Goal: Task Accomplishment & Management: Manage account settings

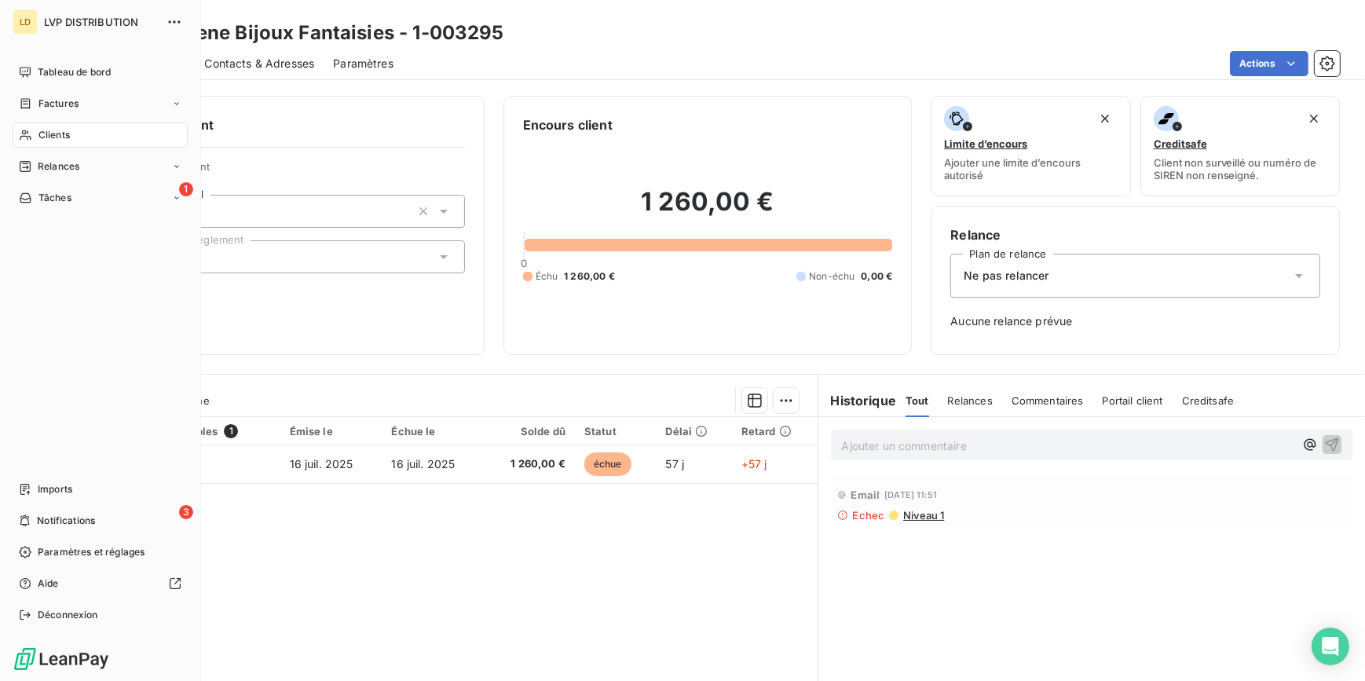
click at [34, 132] on div "Clients" at bounding box center [100, 135] width 175 height 25
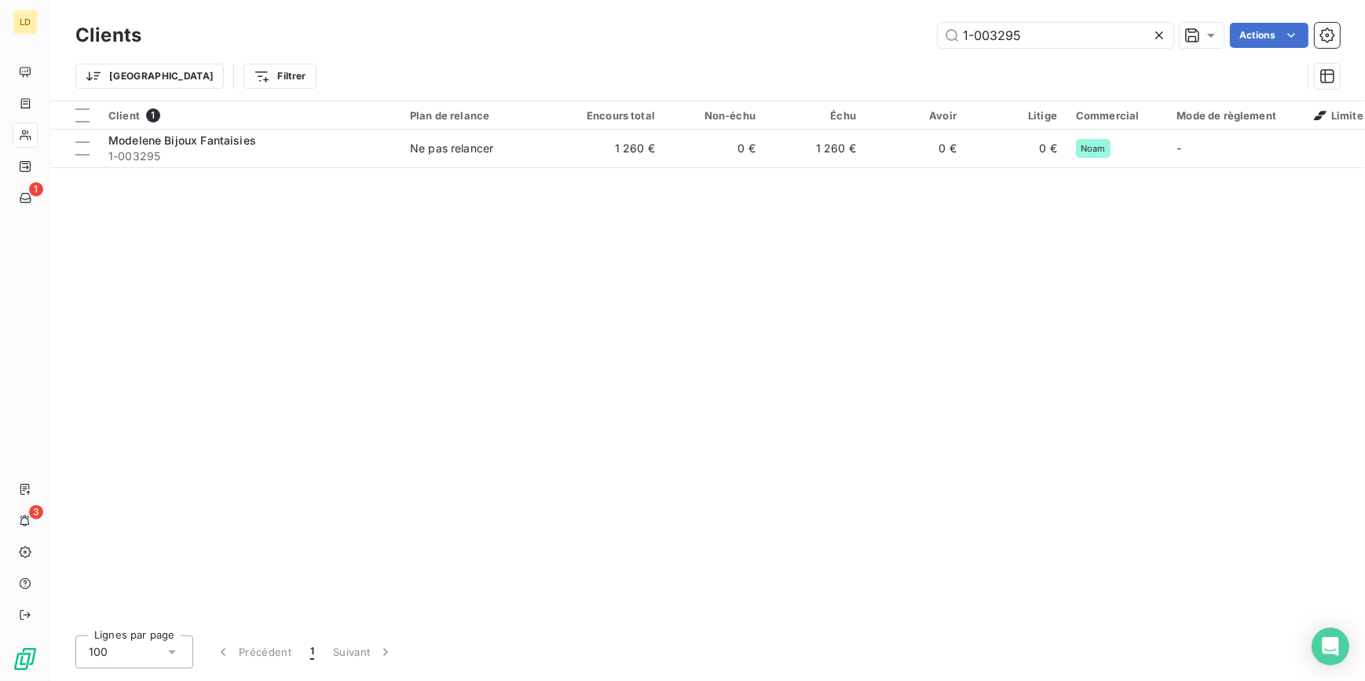
click at [849, 39] on div "1-003295 Actions" at bounding box center [750, 35] width 1180 height 25
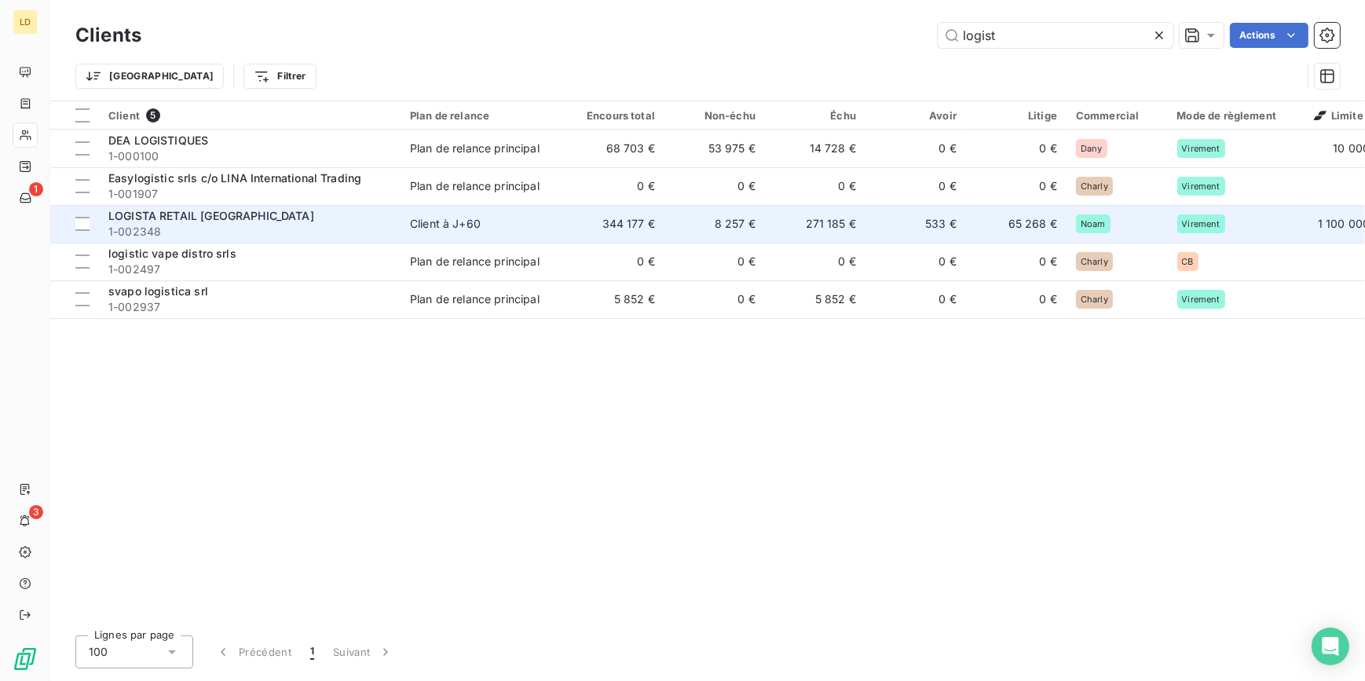
type input "logist"
click at [215, 222] on span "LOGISTA RETAIL [GEOGRAPHIC_DATA]" at bounding box center [211, 215] width 206 height 13
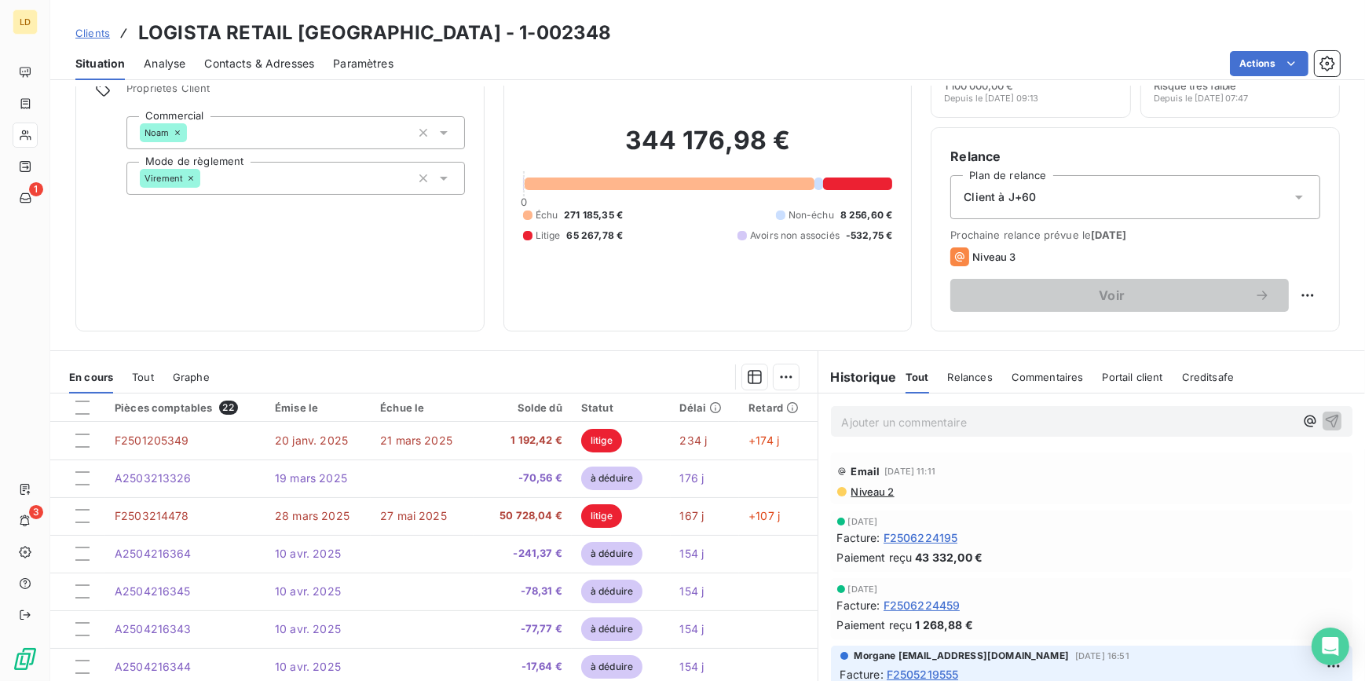
scroll to position [94, 0]
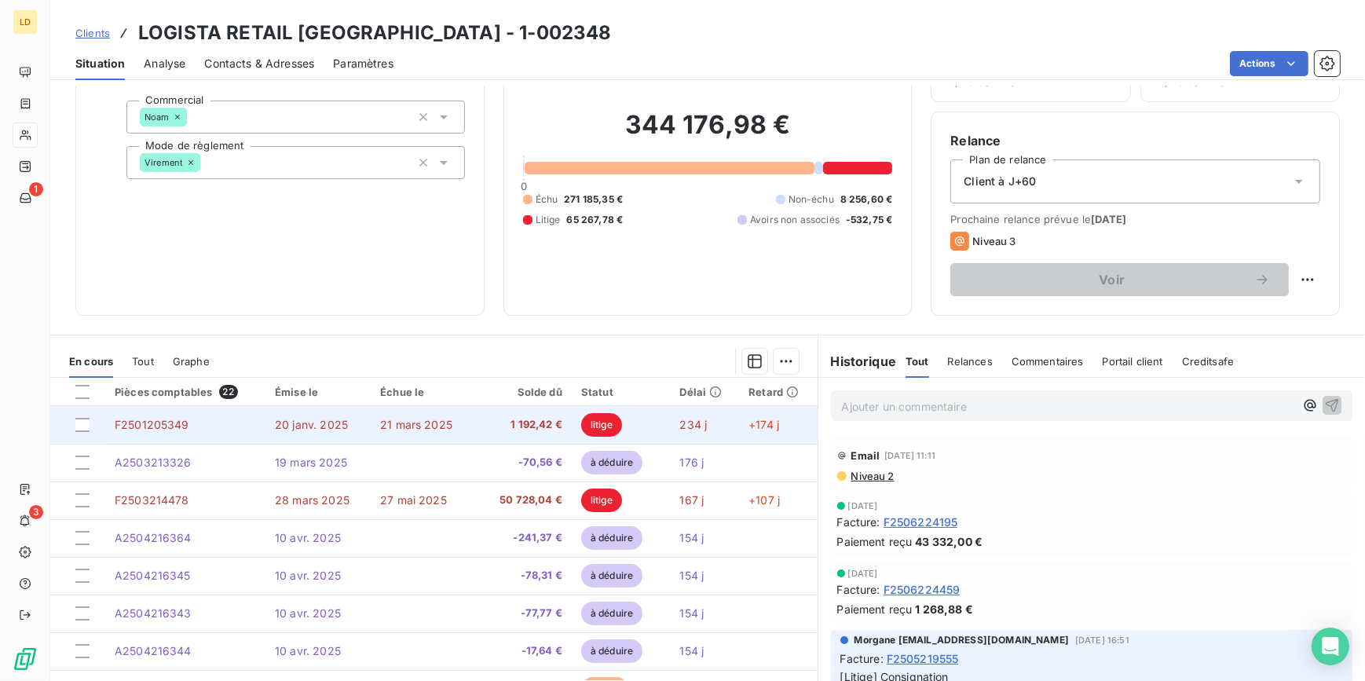
click at [705, 426] on td "234 j" at bounding box center [705, 425] width 69 height 38
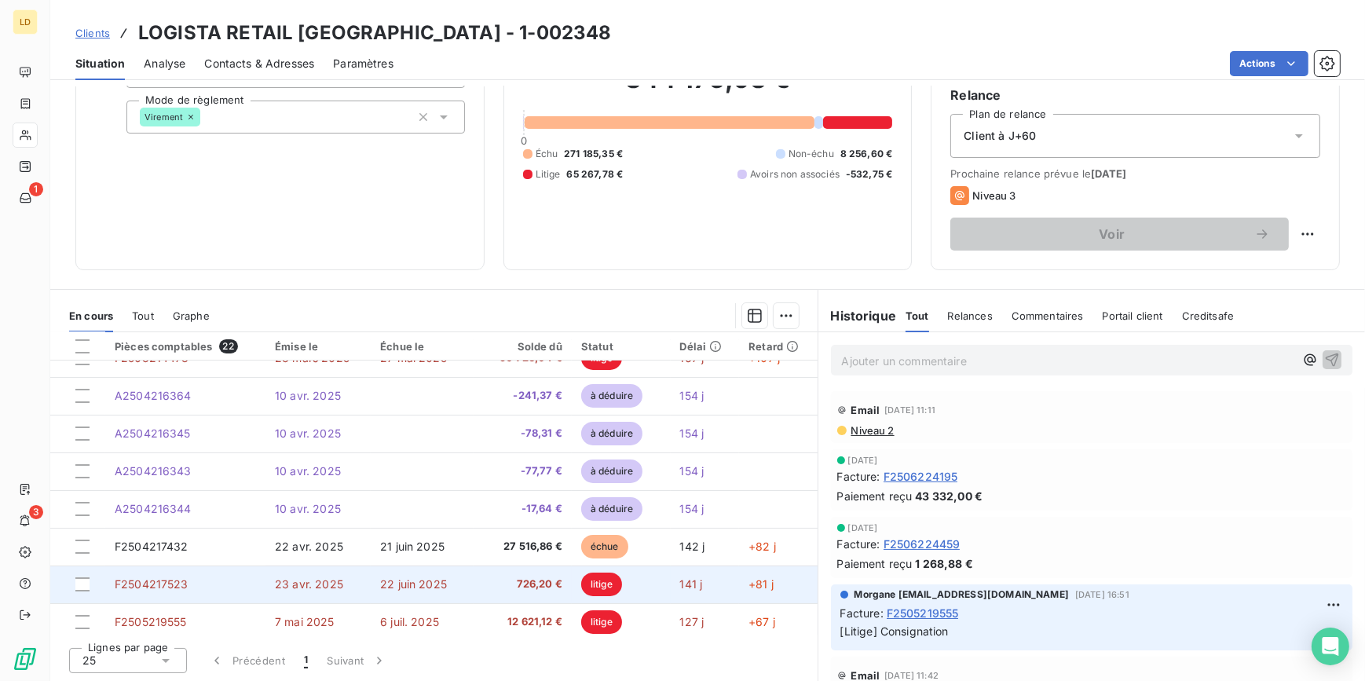
scroll to position [142, 0]
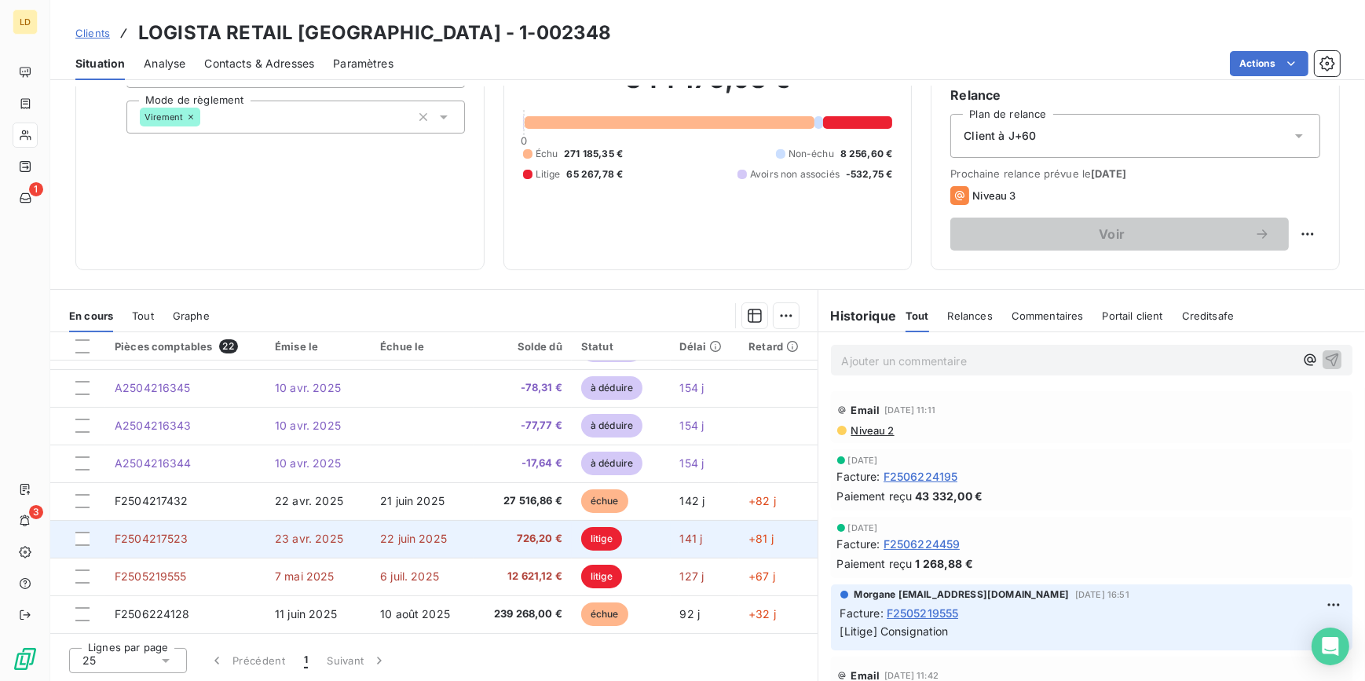
click at [624, 543] on td "litige" at bounding box center [621, 539] width 99 height 38
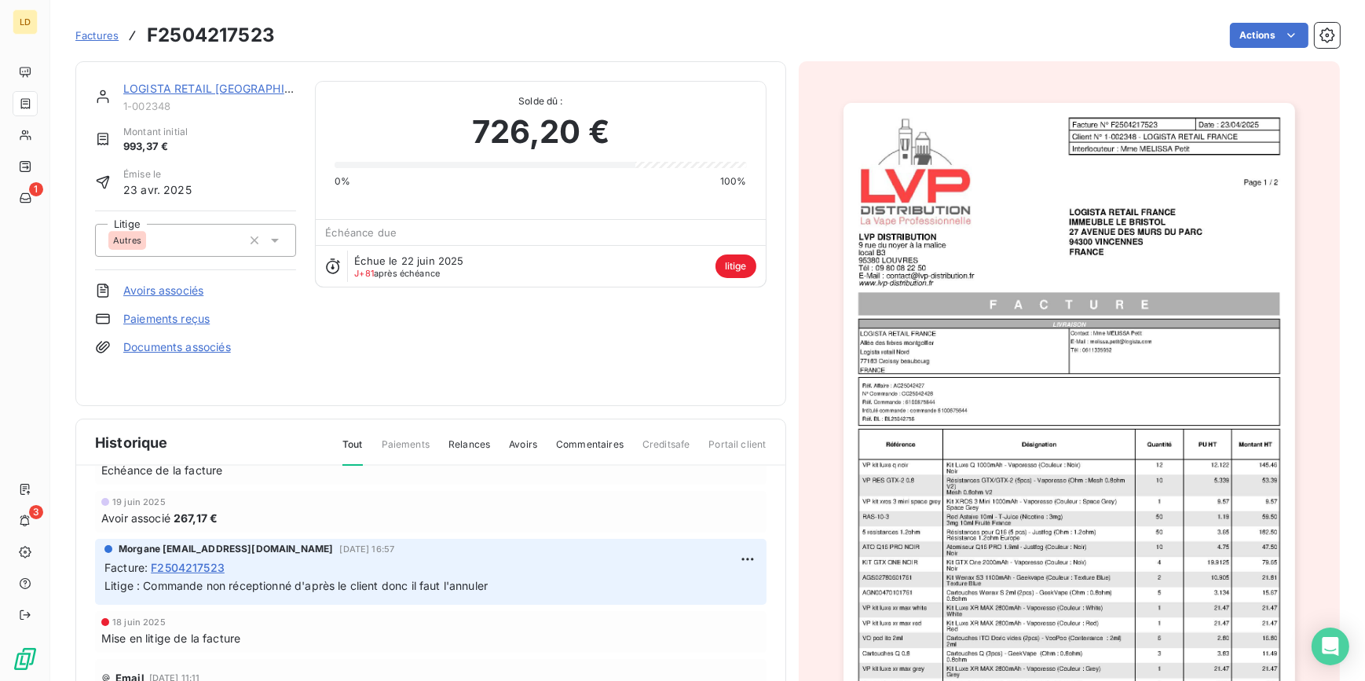
scroll to position [94, 0]
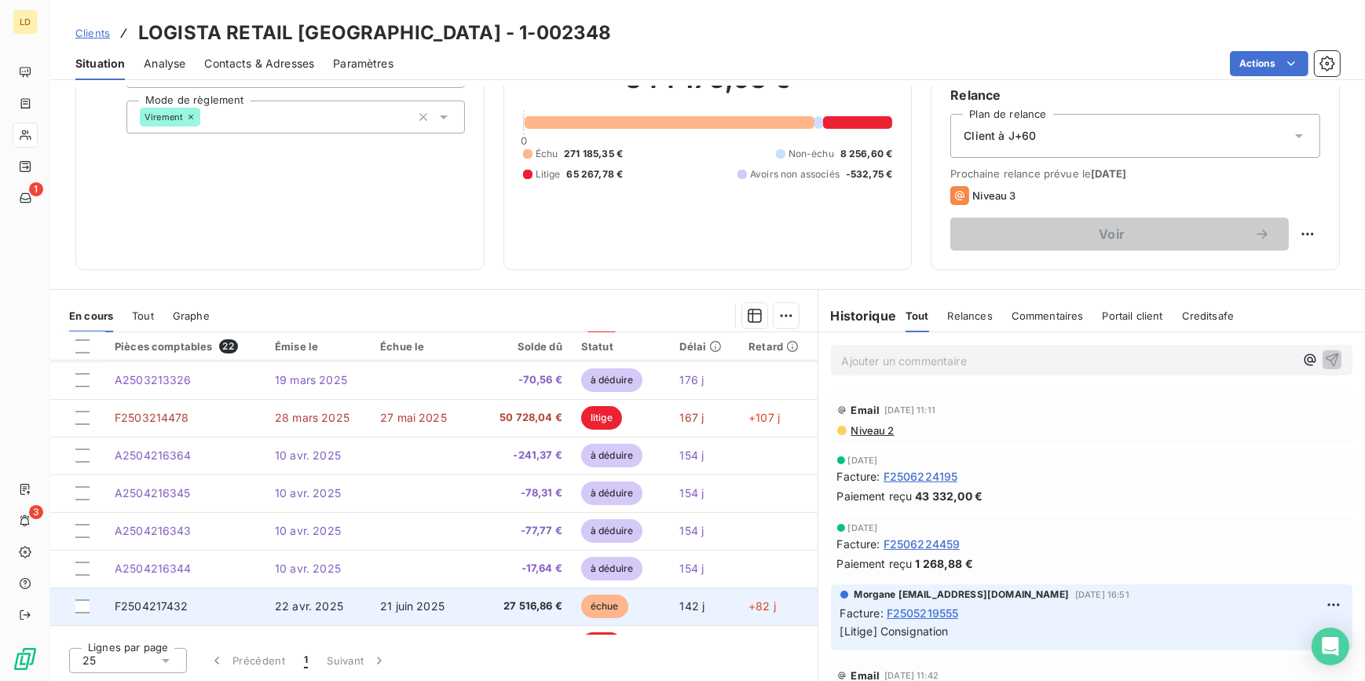
scroll to position [190, 0]
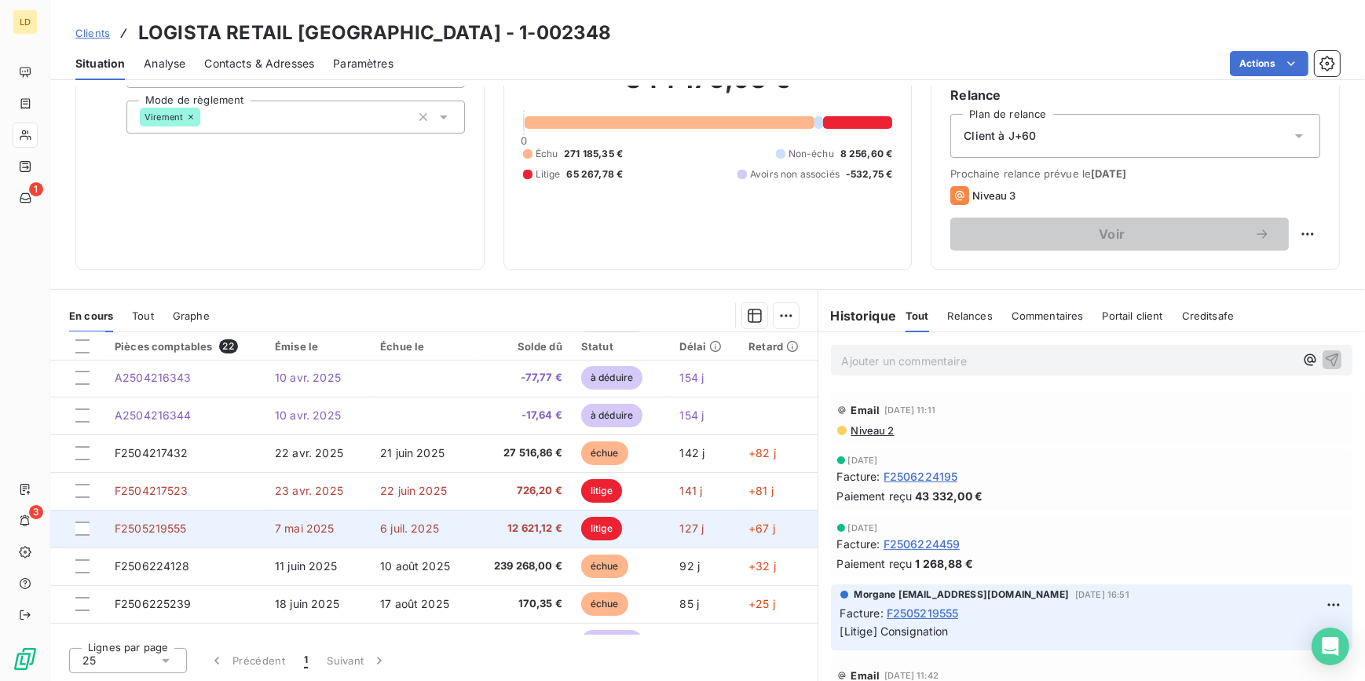
click at [627, 523] on td "litige" at bounding box center [621, 529] width 99 height 38
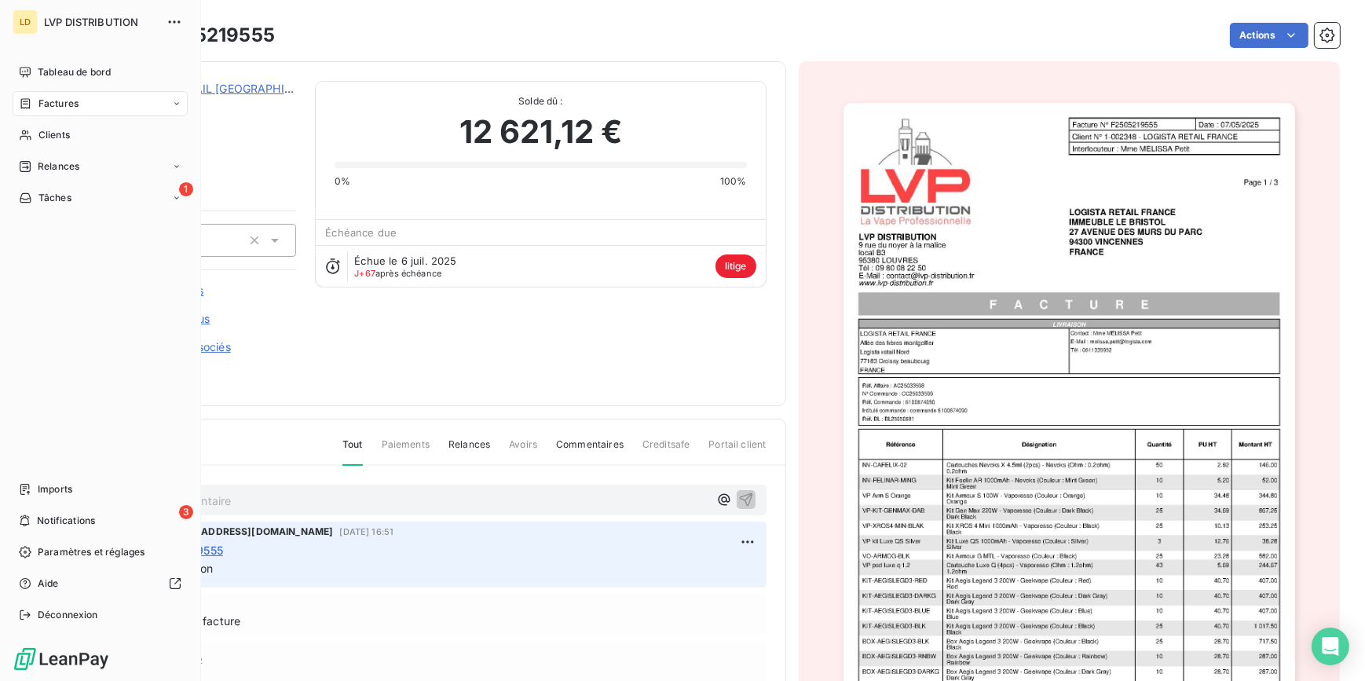
drag, startPoint x: 49, startPoint y: 108, endPoint x: 649, endPoint y: 163, distance: 602.7
click at [39, 101] on span "Factures" at bounding box center [58, 104] width 40 height 14
click at [35, 100] on div "Factures" at bounding box center [49, 104] width 60 height 14
click at [32, 97] on div "Factures" at bounding box center [49, 104] width 60 height 14
click at [49, 107] on span "Factures" at bounding box center [58, 104] width 40 height 14
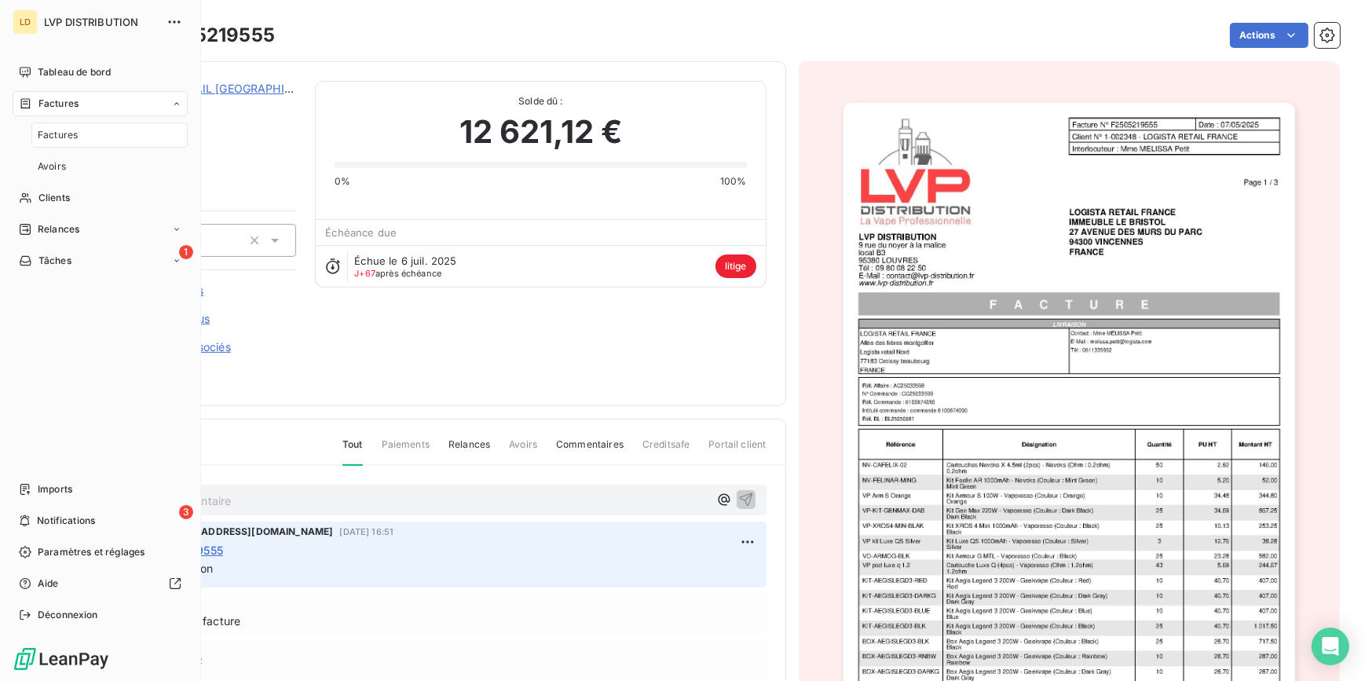
click at [49, 107] on span "Factures" at bounding box center [58, 104] width 40 height 14
click at [48, 68] on span "Tableau de bord" at bounding box center [74, 72] width 73 height 14
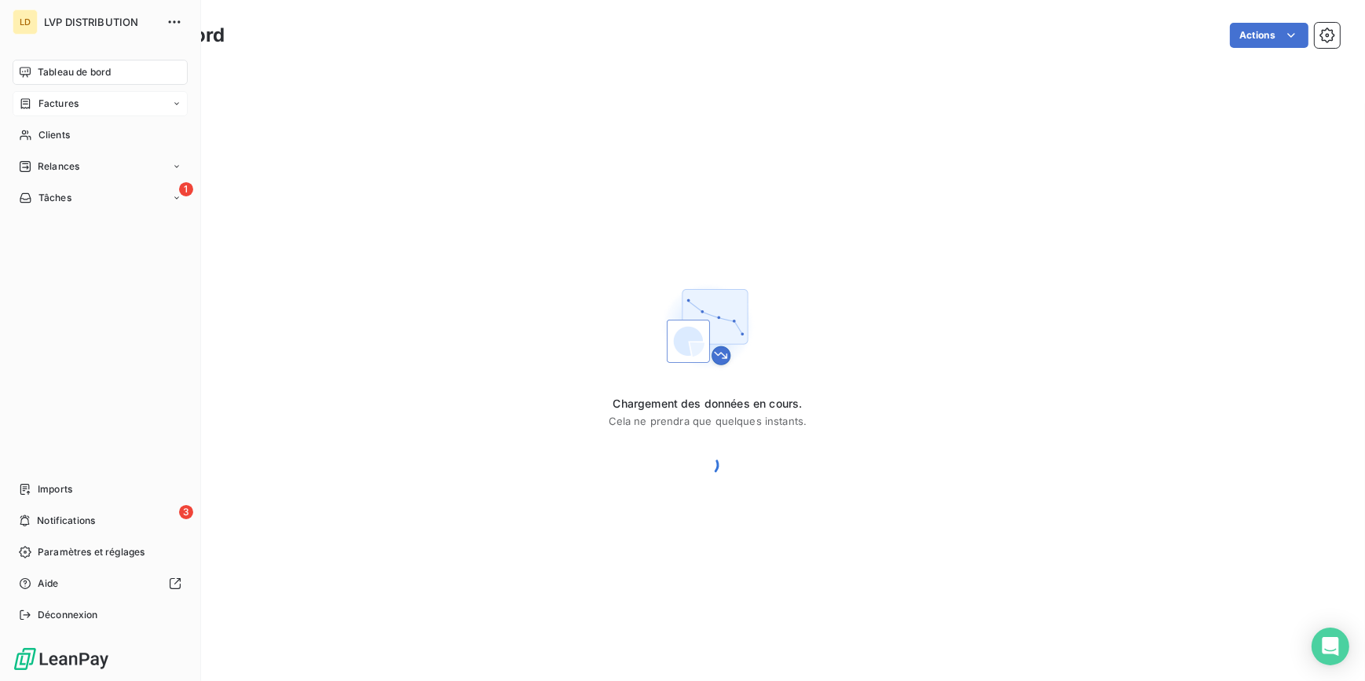
click at [57, 106] on span "Factures" at bounding box center [58, 104] width 40 height 14
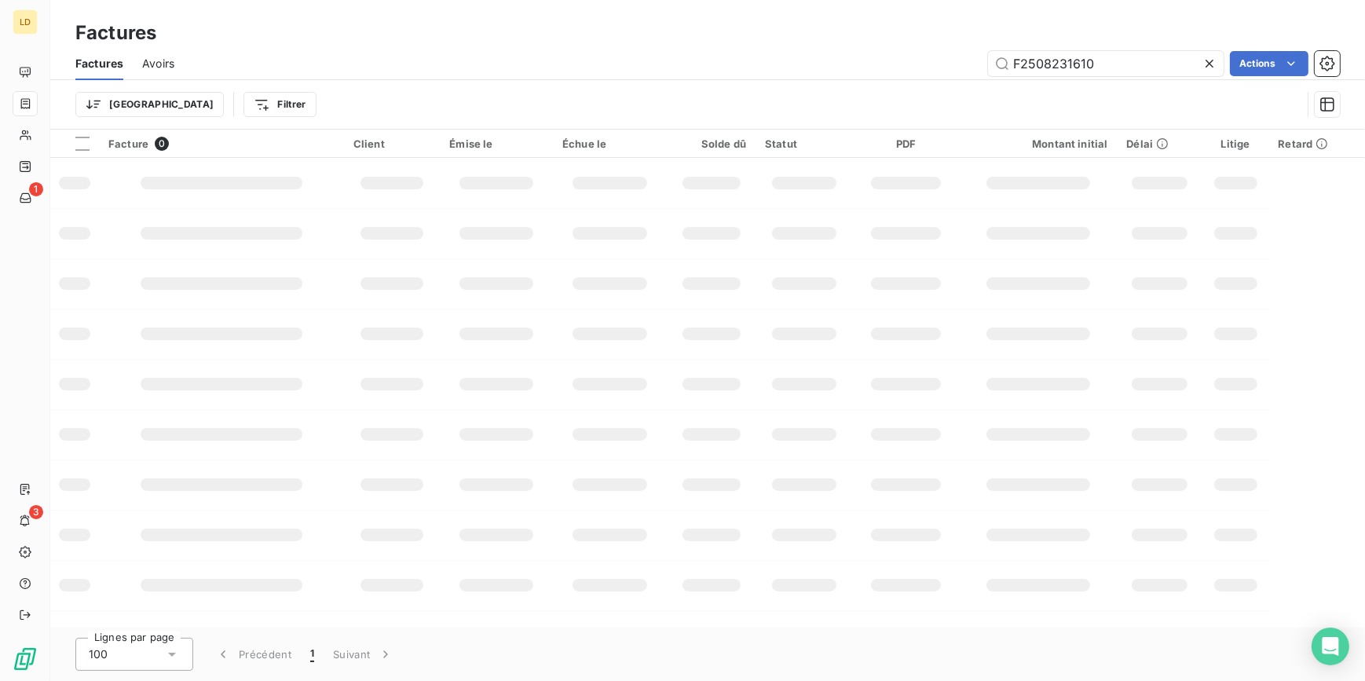
drag, startPoint x: 1008, startPoint y: 66, endPoint x: 790, endPoint y: 73, distance: 217.7
click at [837, 69] on div "F2508231610 Actions" at bounding box center [766, 63] width 1147 height 25
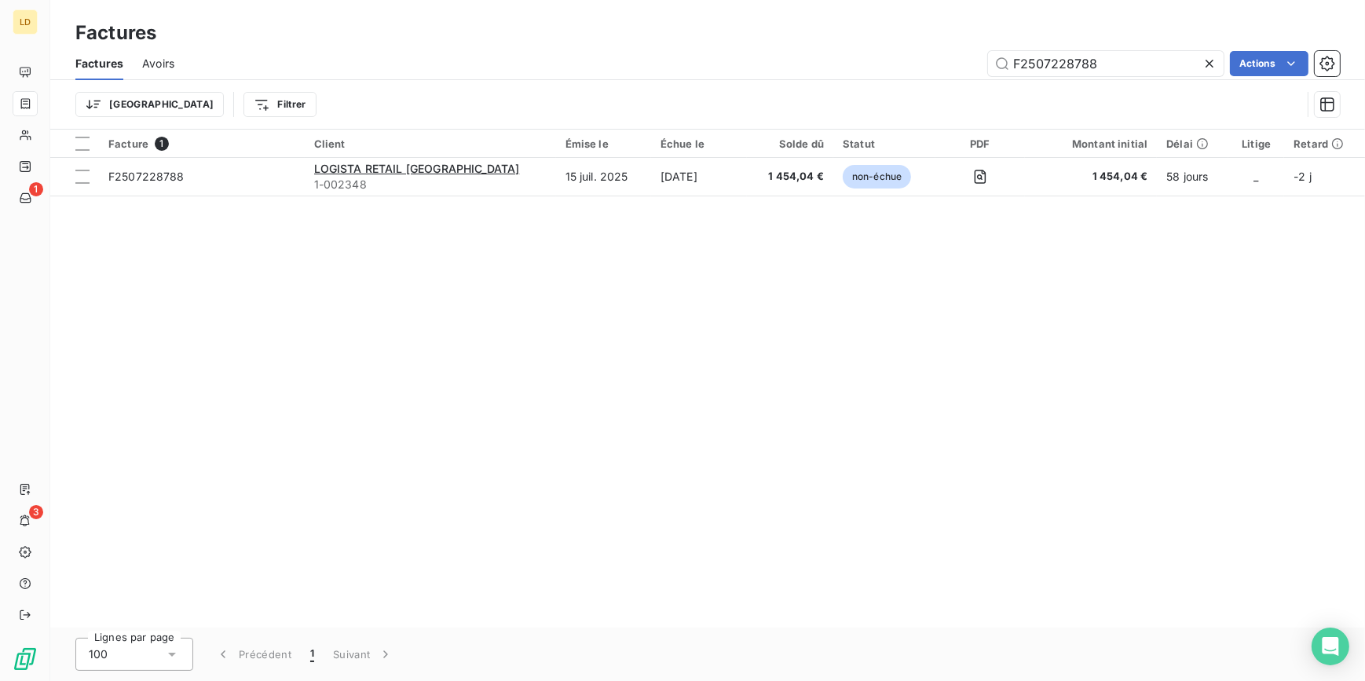
type input "F2507228788"
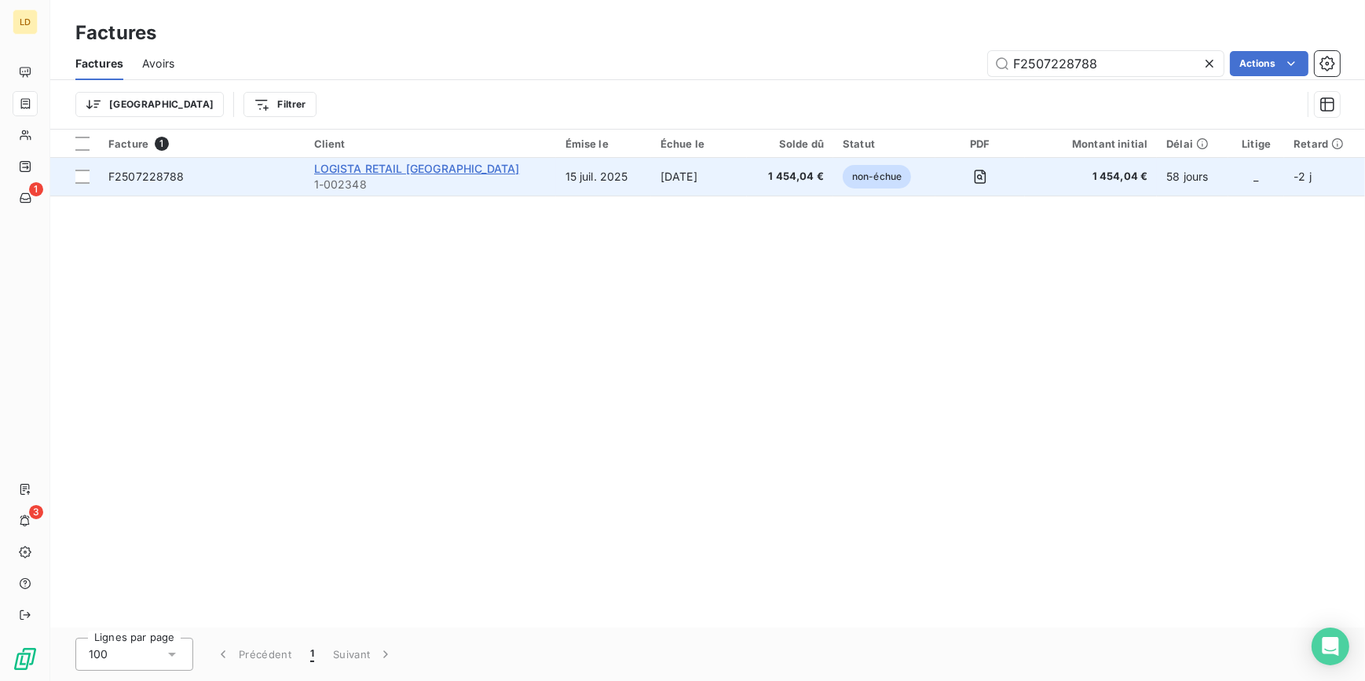
click at [348, 171] on span "LOGISTA RETAIL [GEOGRAPHIC_DATA]" at bounding box center [417, 168] width 206 height 13
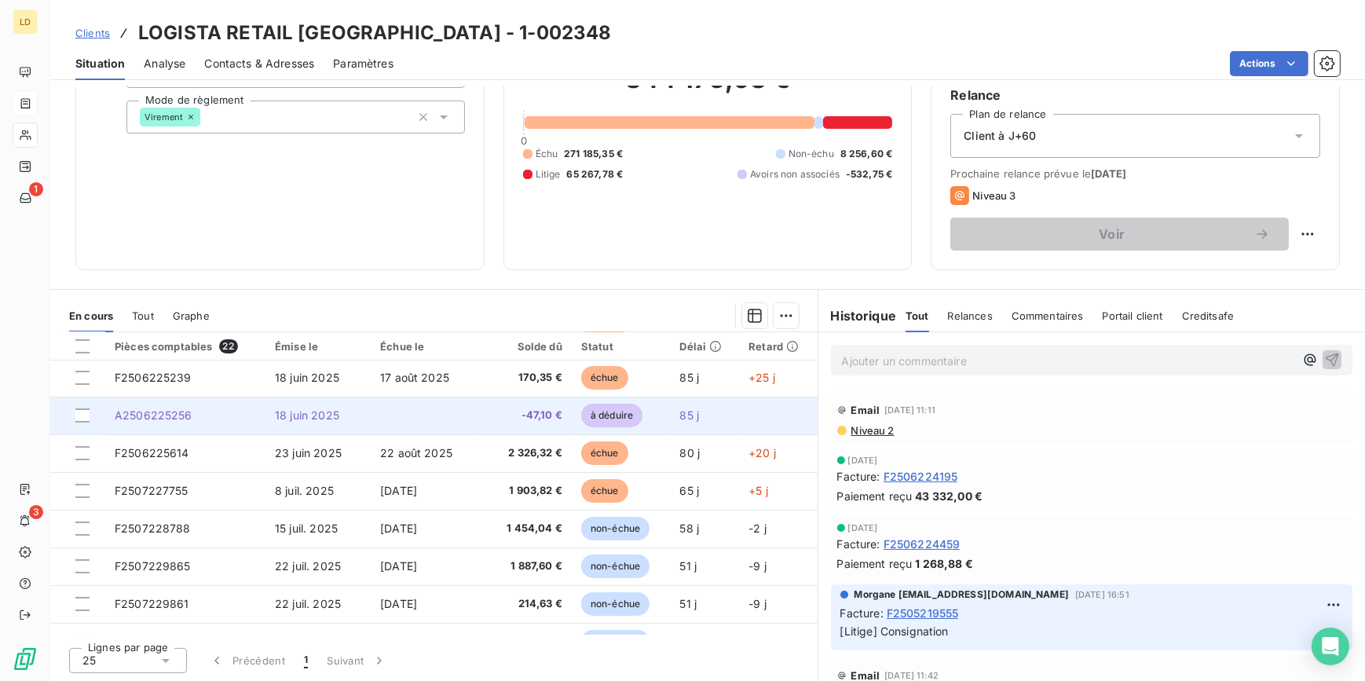
scroll to position [428, 0]
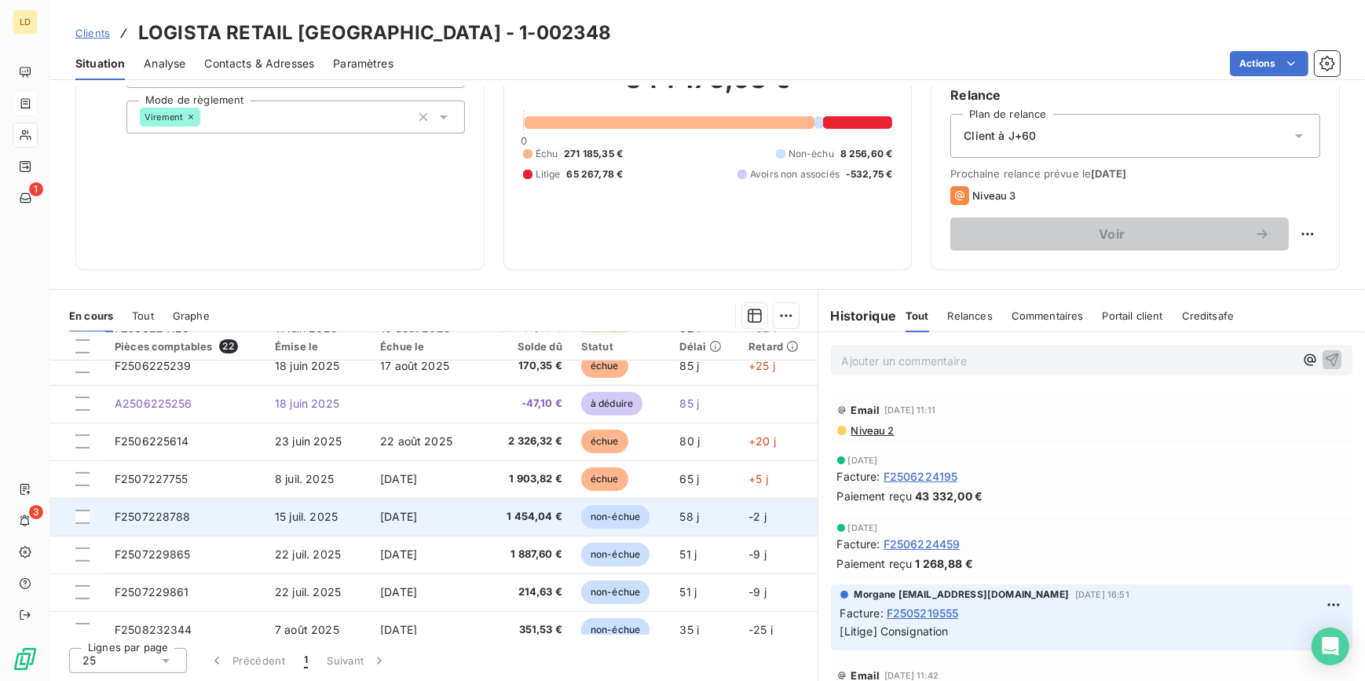
click at [392, 510] on span "[DATE]" at bounding box center [398, 516] width 37 height 13
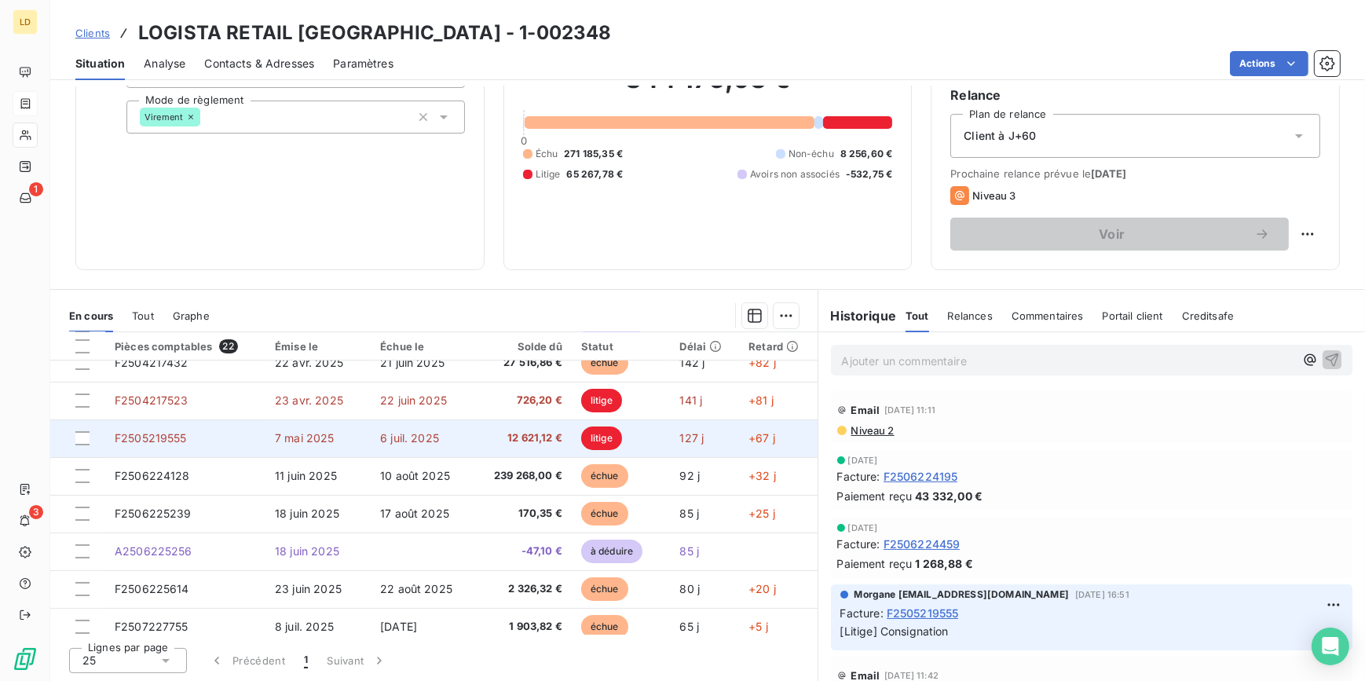
scroll to position [380, 0]
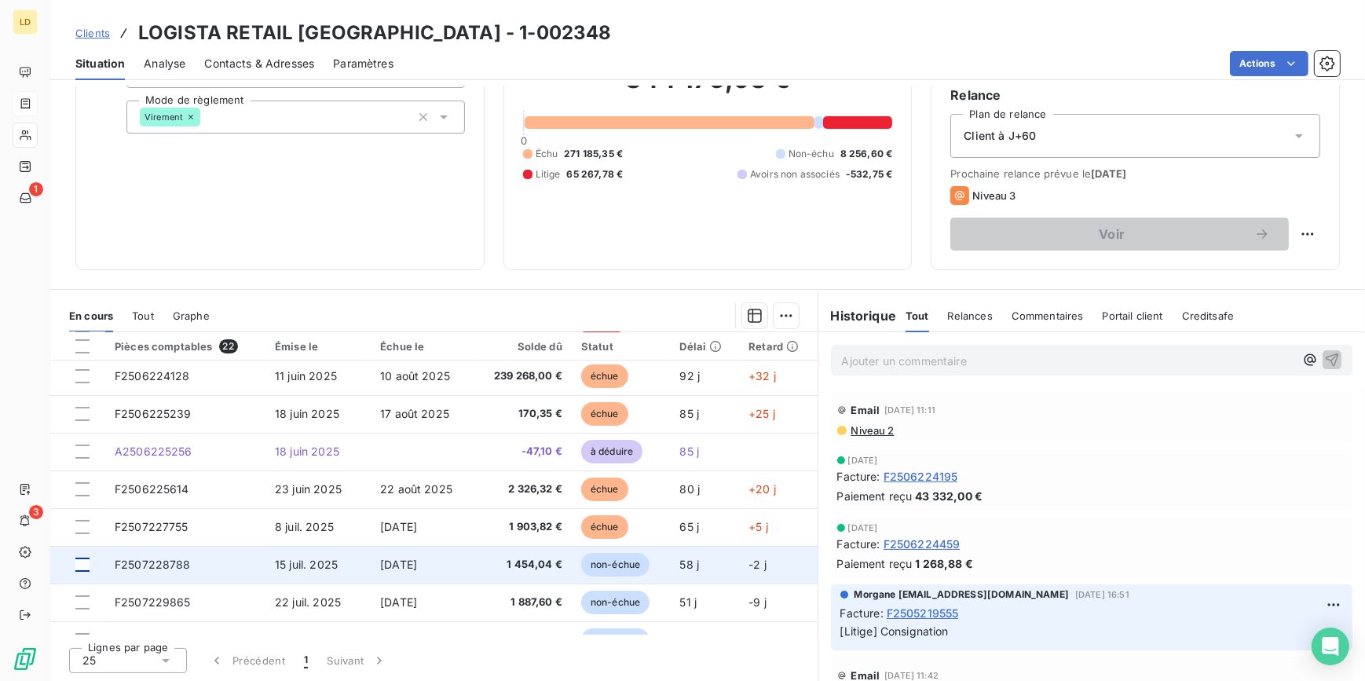
click at [85, 566] on div at bounding box center [82, 565] width 14 height 14
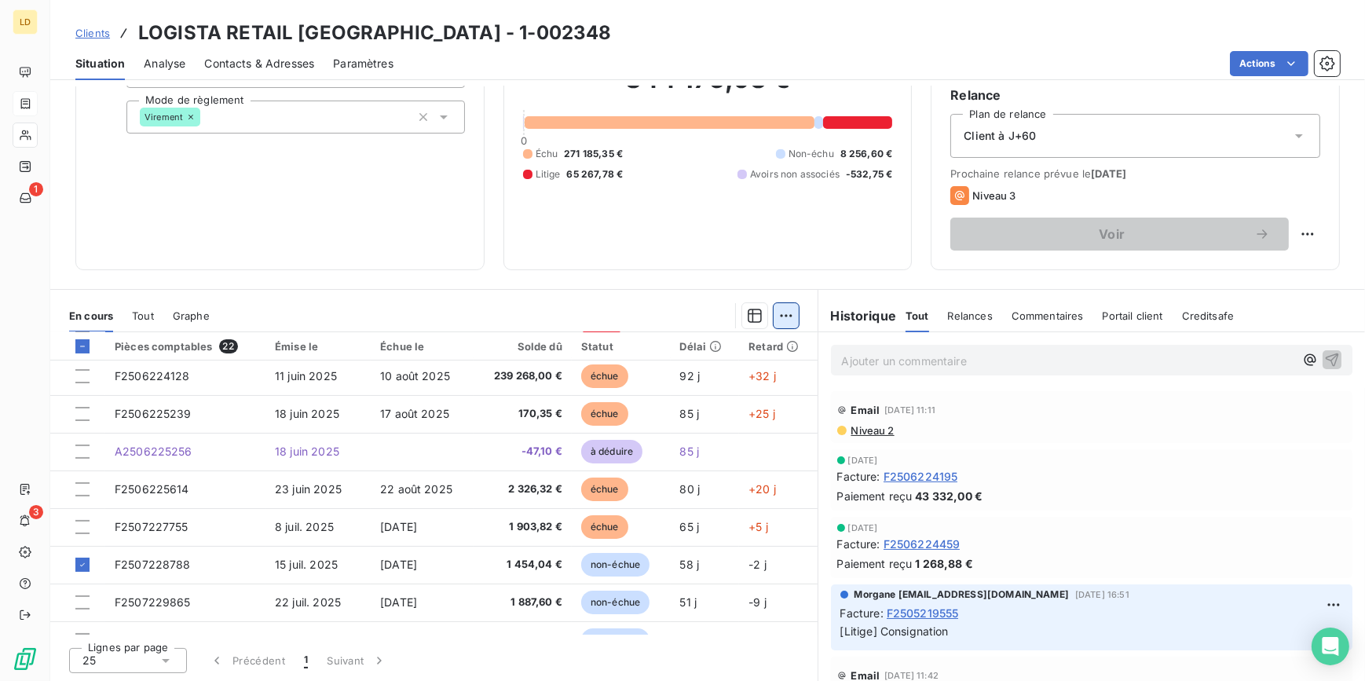
click at [785, 313] on html "LD 1 3 Clients LOGISTA RETAIL [GEOGRAPHIC_DATA] - 1-002348 Situation Analyse Co…" at bounding box center [682, 340] width 1365 height 681
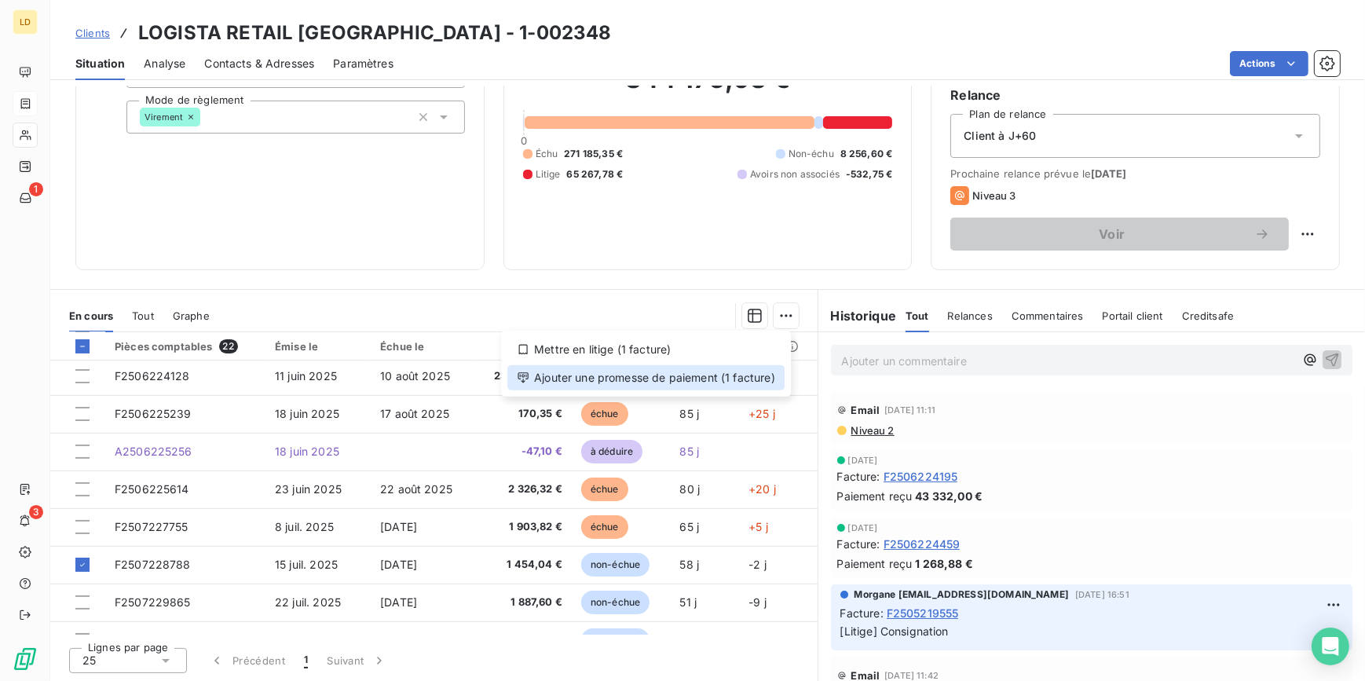
click at [732, 379] on div "Ajouter une promesse de paiement (1 facture)" at bounding box center [645, 377] width 277 height 25
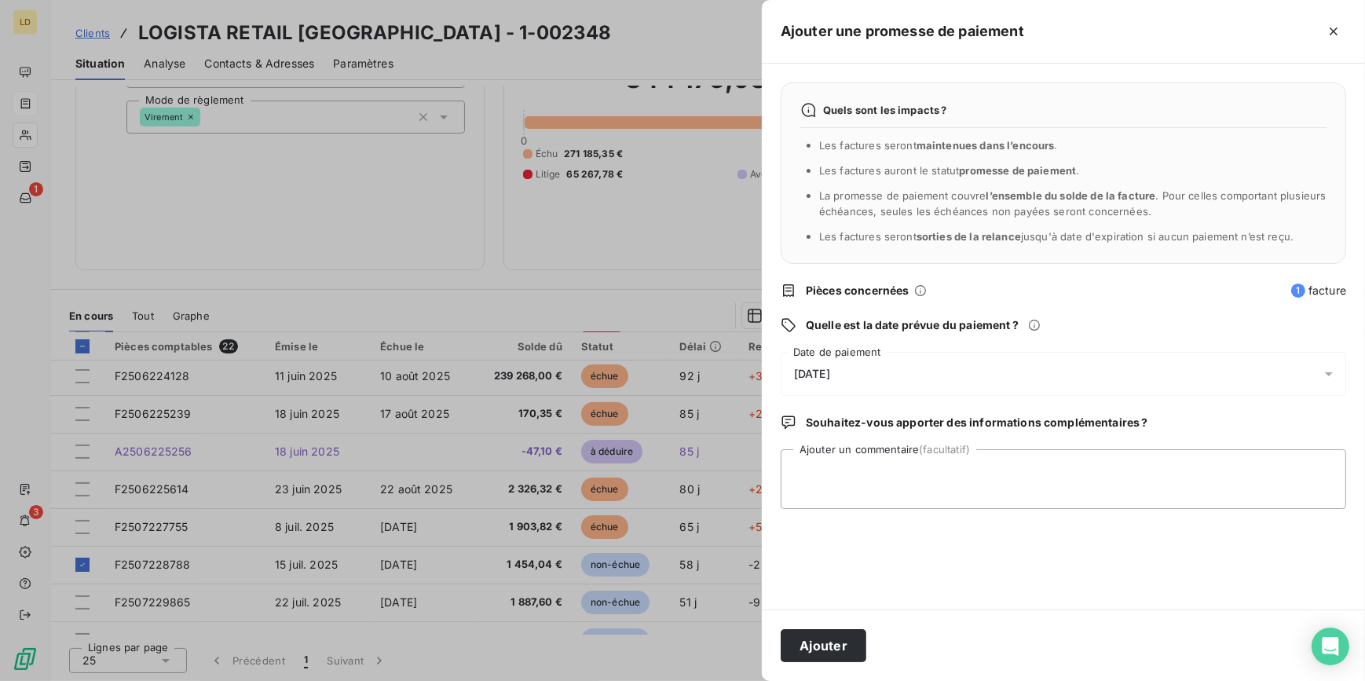
click at [830, 379] on span "[DATE]" at bounding box center [812, 374] width 36 height 13
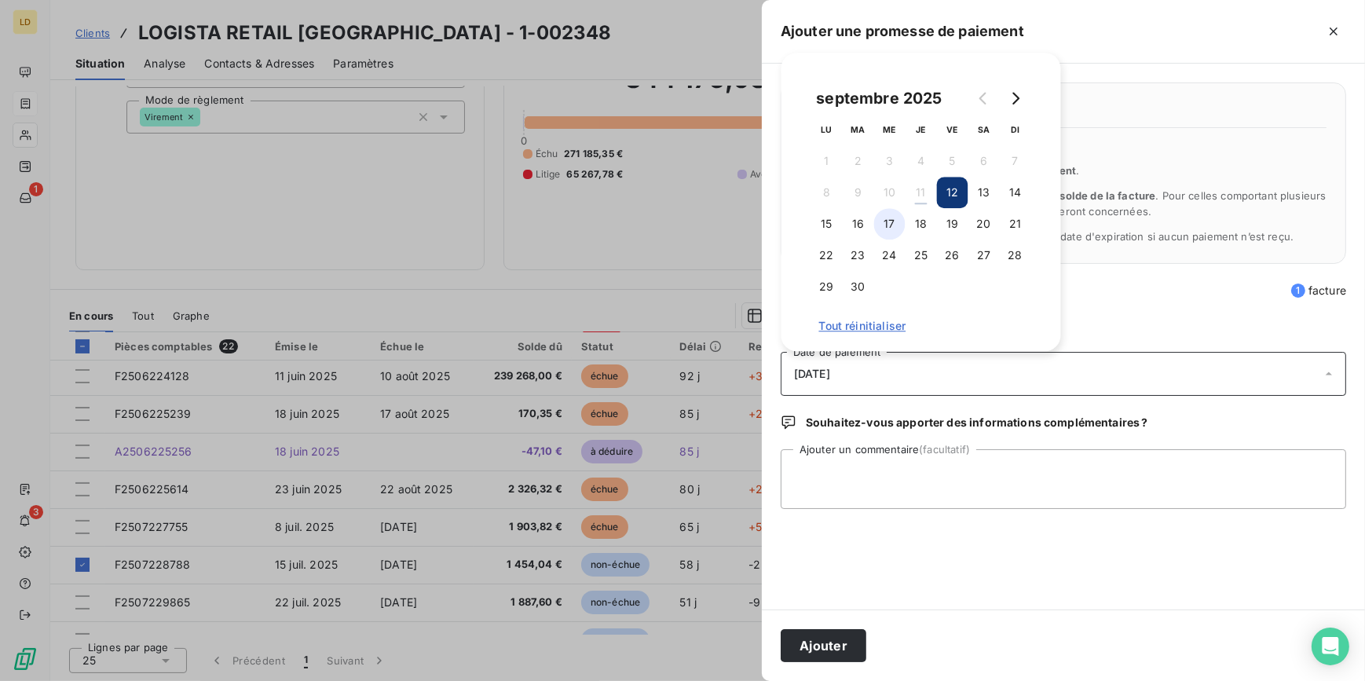
click at [883, 231] on button "17" at bounding box center [889, 223] width 31 height 31
click at [906, 470] on textarea "Ajouter un commentaire (facultatif)" at bounding box center [1064, 479] width 566 height 60
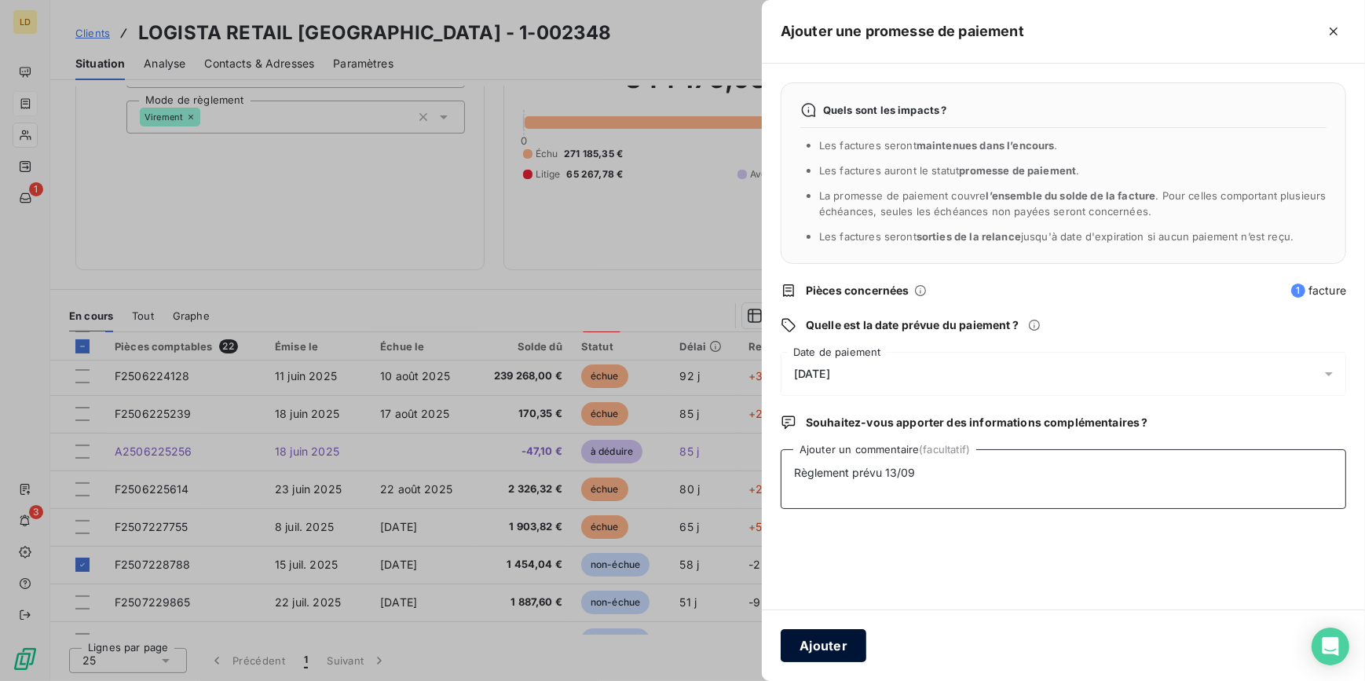
type textarea "Règlement prévu 13/09"
click at [848, 639] on button "Ajouter" at bounding box center [824, 645] width 86 height 33
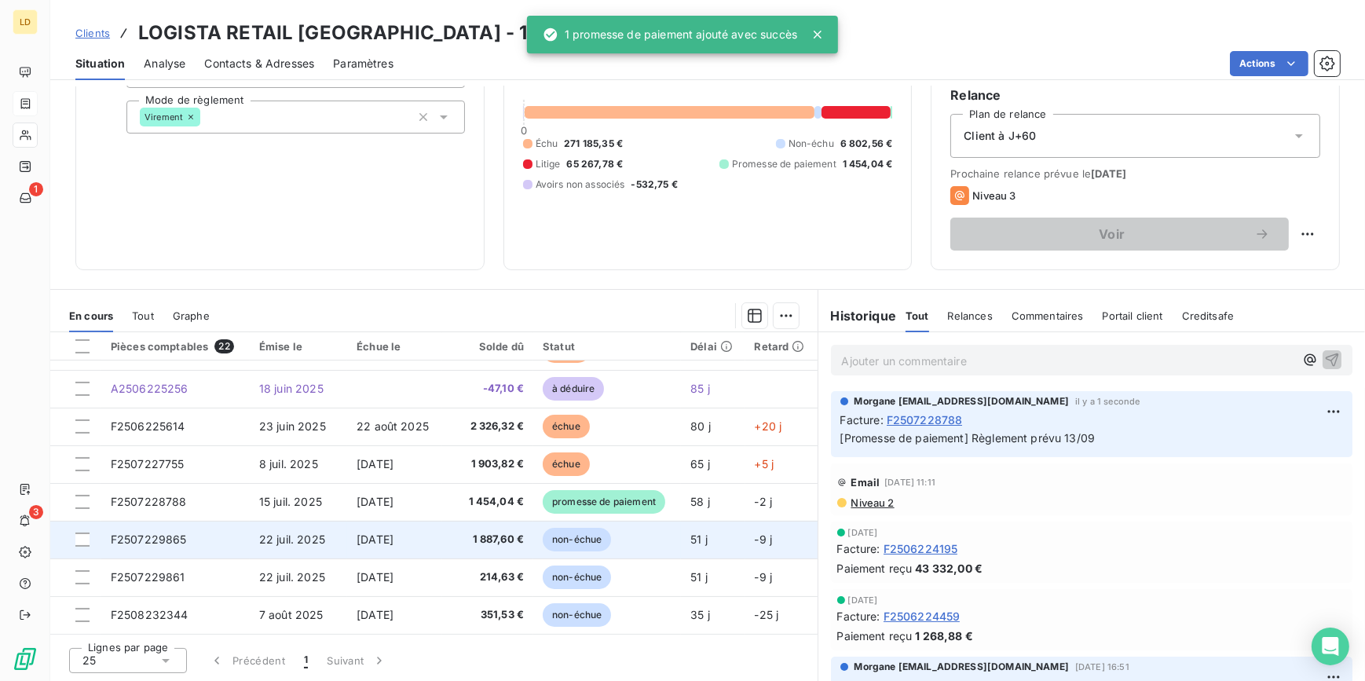
scroll to position [555, 0]
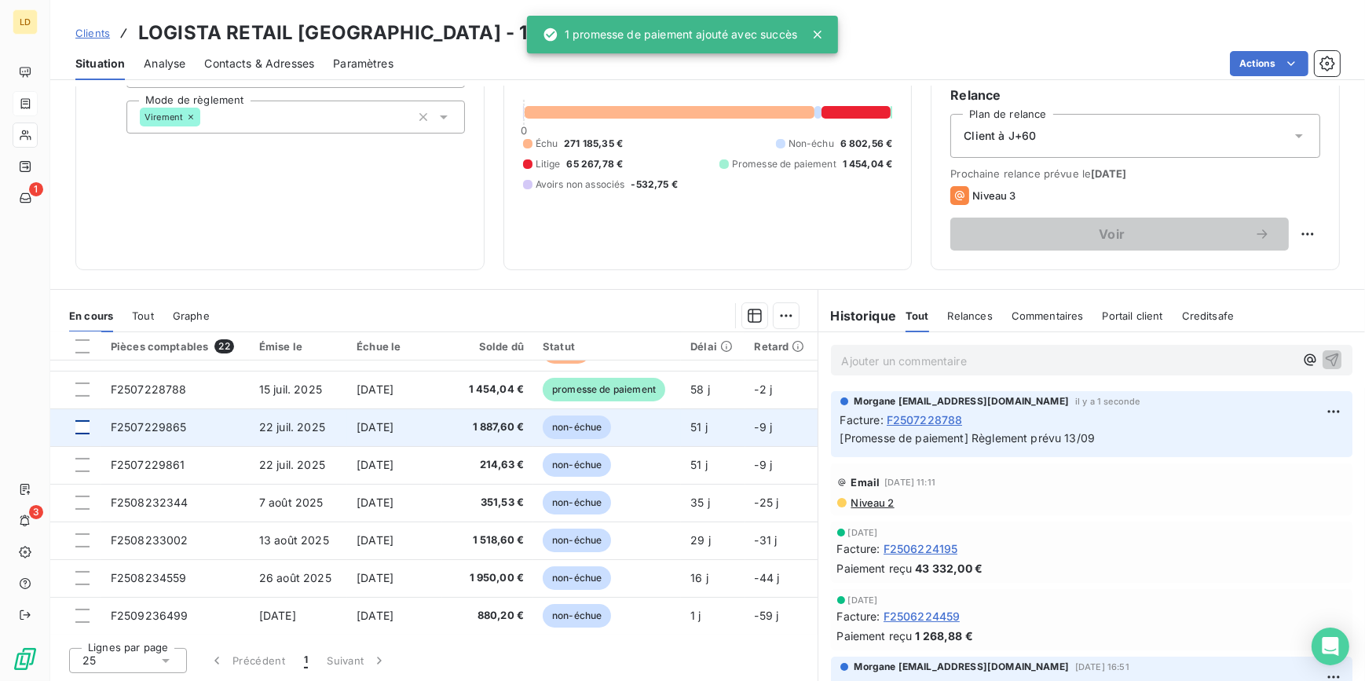
click at [82, 429] on div at bounding box center [82, 427] width 14 height 14
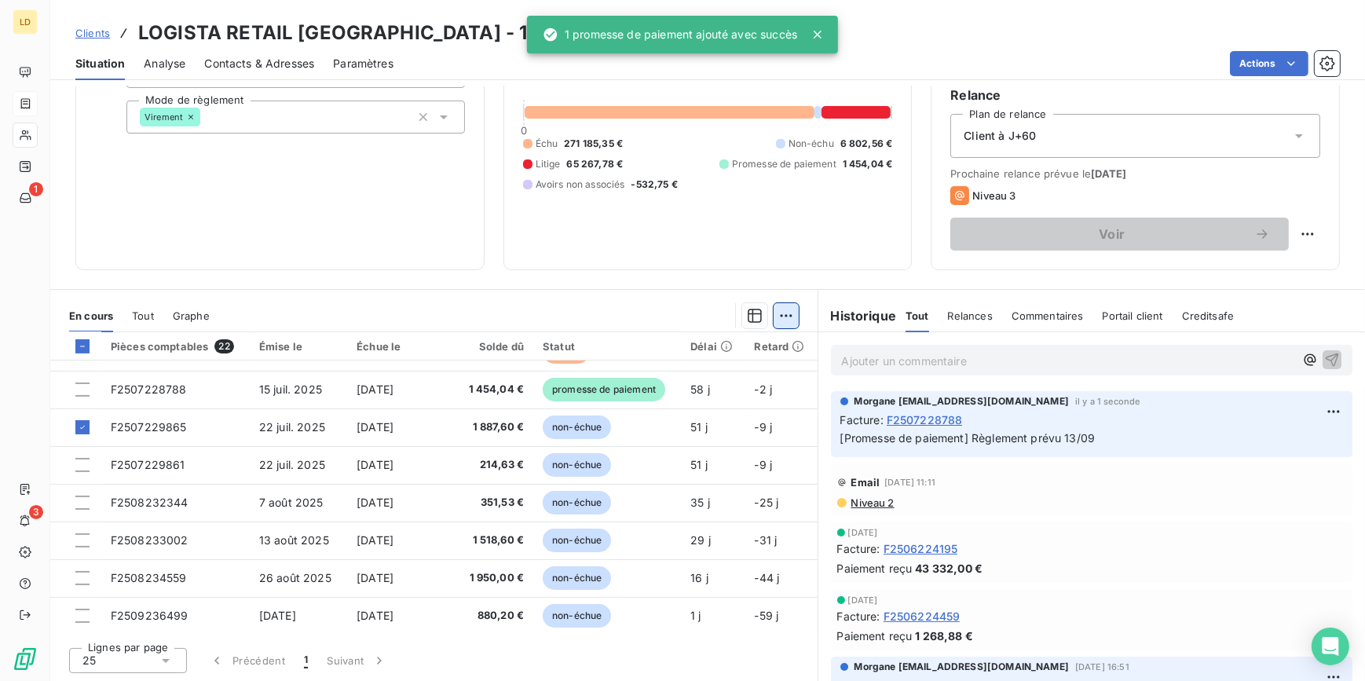
click at [777, 320] on html "LD 1 3 Clients LOGISTA RETAIL [GEOGRAPHIC_DATA] - 1-002348 Situation Analyse Co…" at bounding box center [682, 340] width 1365 height 681
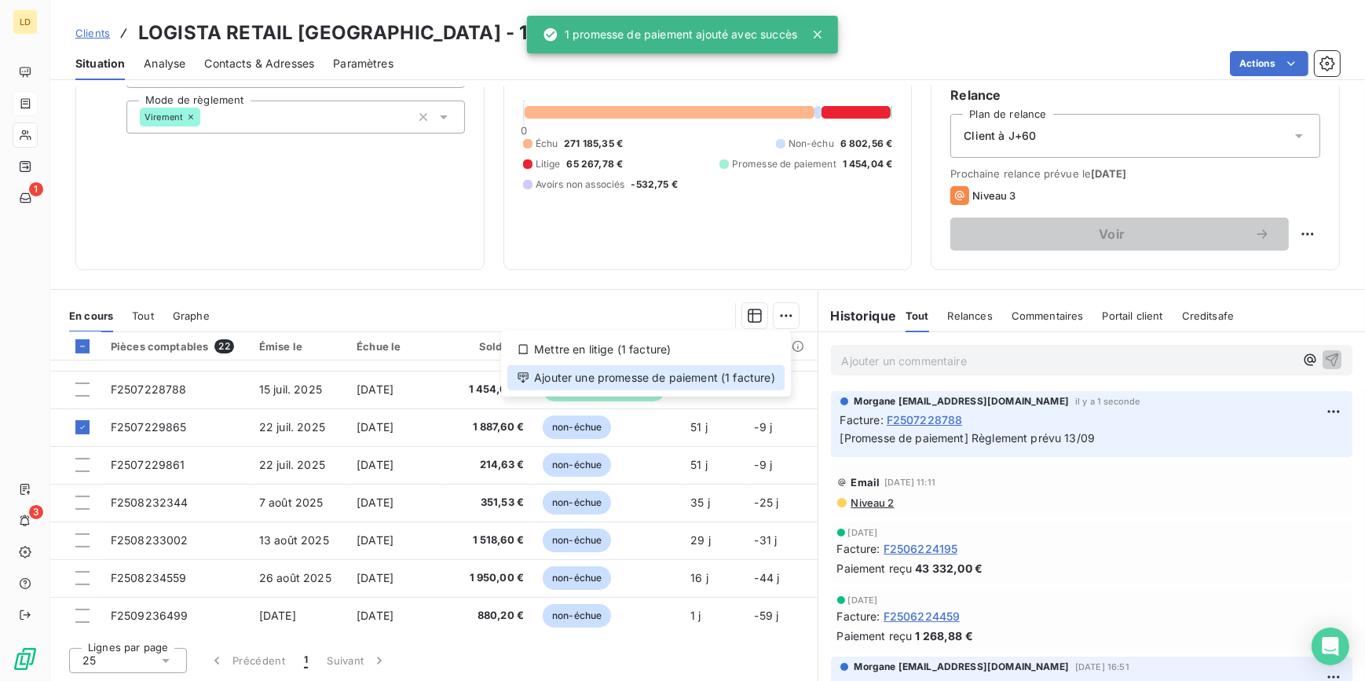
click at [724, 384] on div "Ajouter une promesse de paiement (1 facture)" at bounding box center [645, 377] width 277 height 25
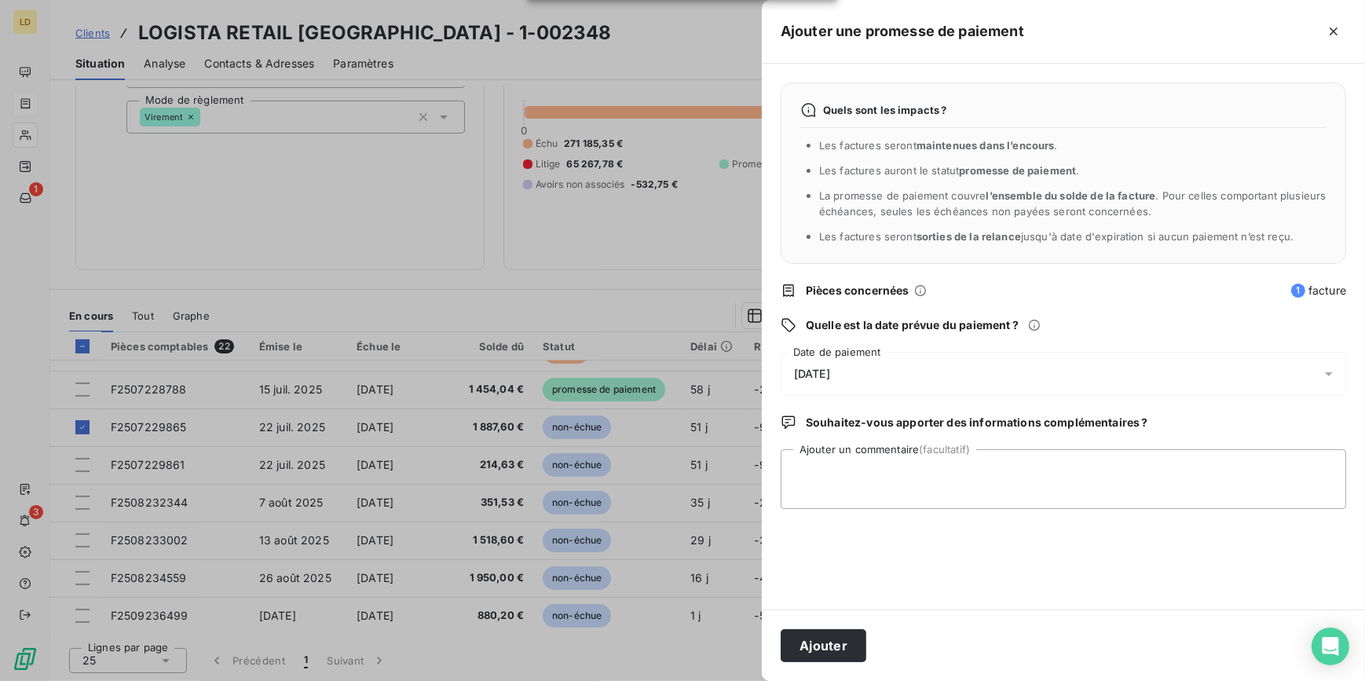
click at [826, 387] on div "[DATE]" at bounding box center [1064, 374] width 566 height 44
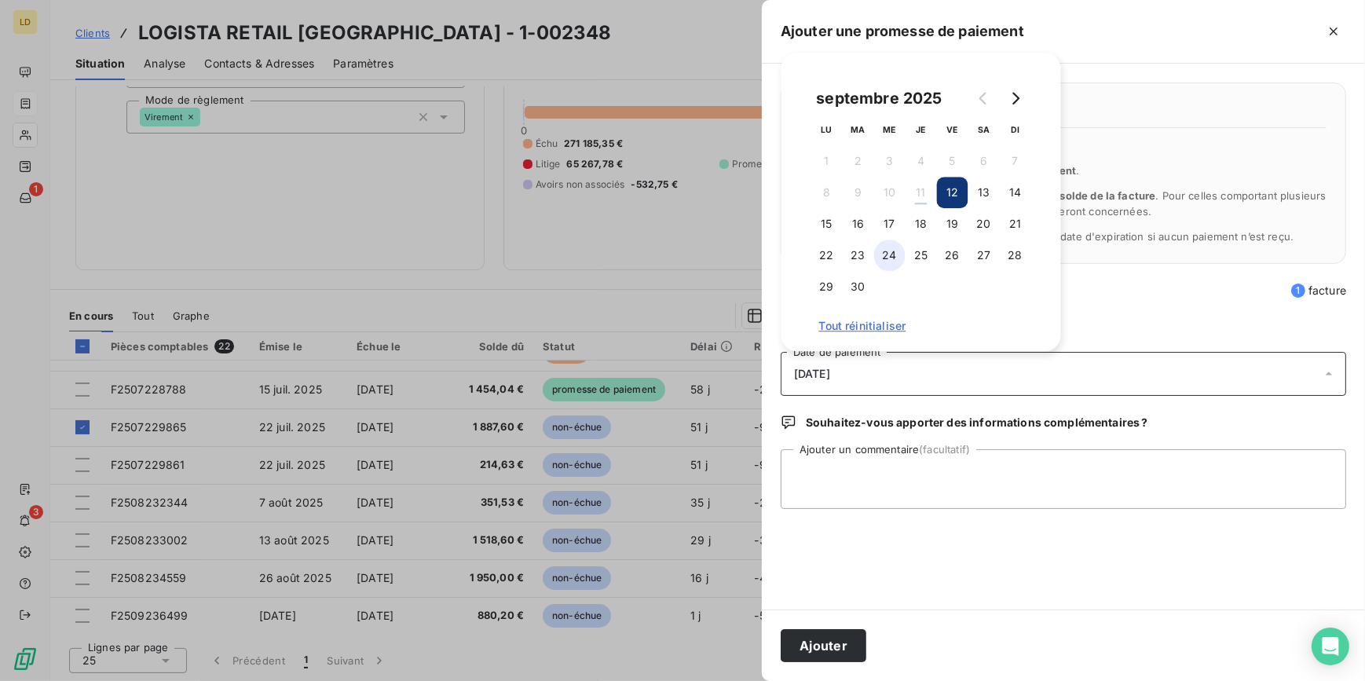
click at [874, 258] on button "24" at bounding box center [889, 255] width 31 height 31
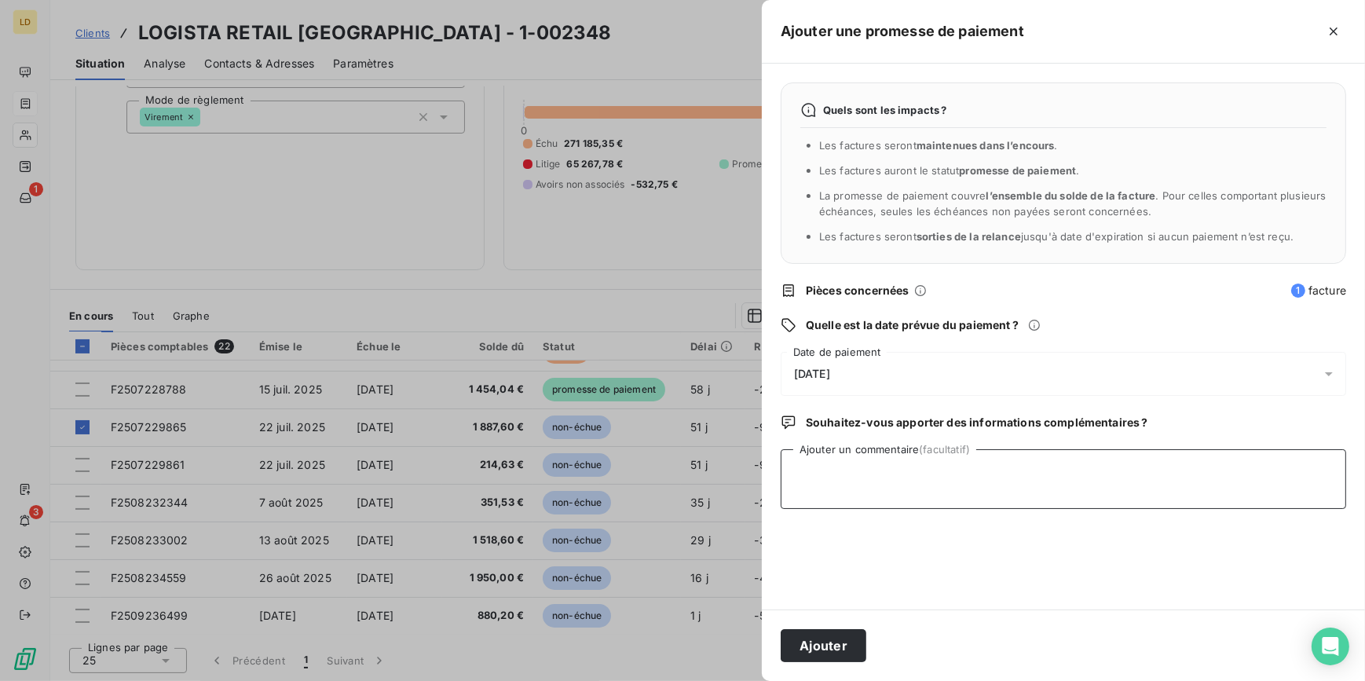
click at [872, 456] on textarea "Ajouter un commentaire (facultatif)" at bounding box center [1064, 479] width 566 height 60
type textarea "Règlement prévu 20/09"
click at [814, 635] on button "Ajouter" at bounding box center [824, 645] width 86 height 33
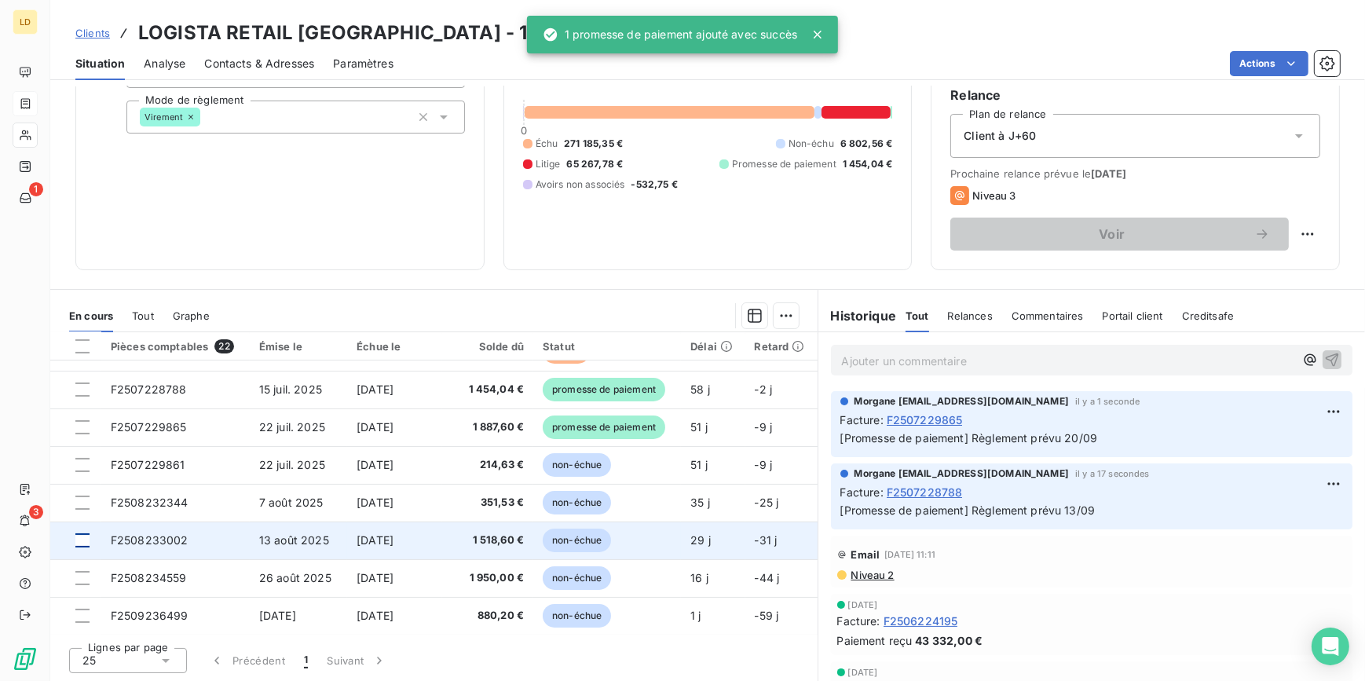
click at [81, 544] on div at bounding box center [82, 540] width 14 height 14
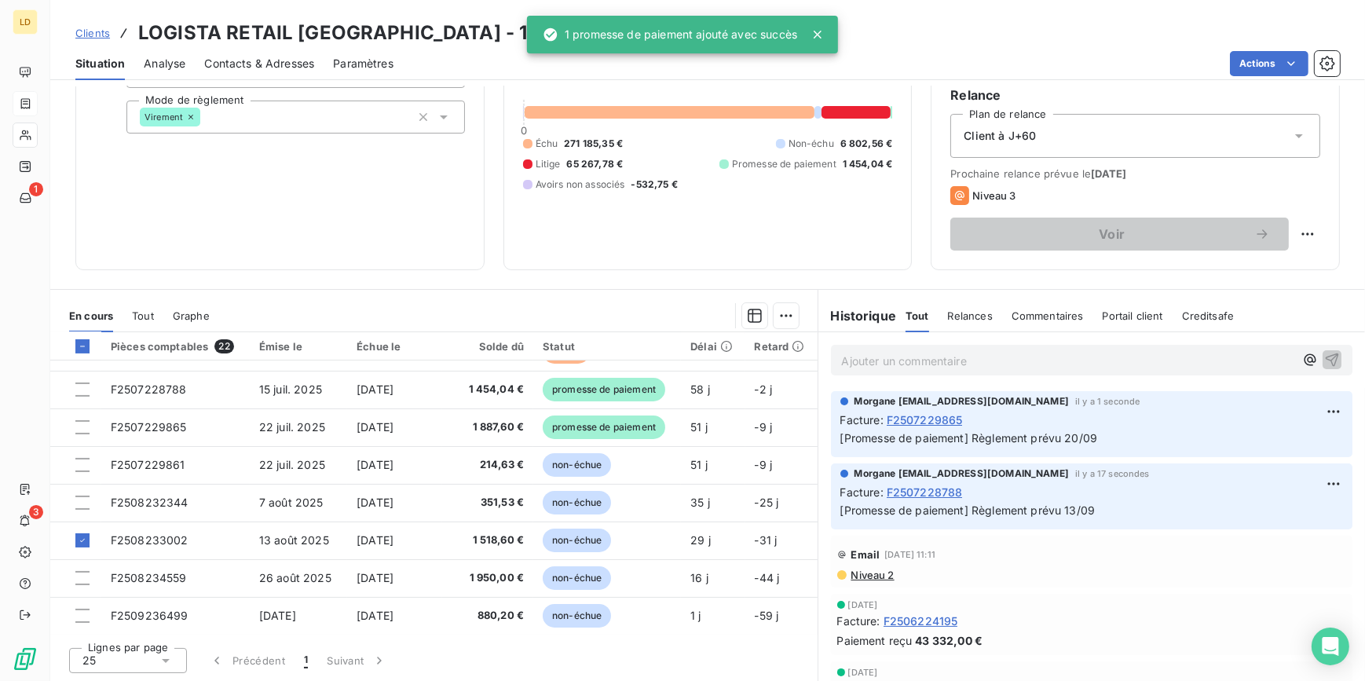
click at [776, 311] on html "LD 1 3 Clients LOGISTA RETAIL [GEOGRAPHIC_DATA] - 1-002348 Situation Analyse Co…" at bounding box center [682, 340] width 1365 height 681
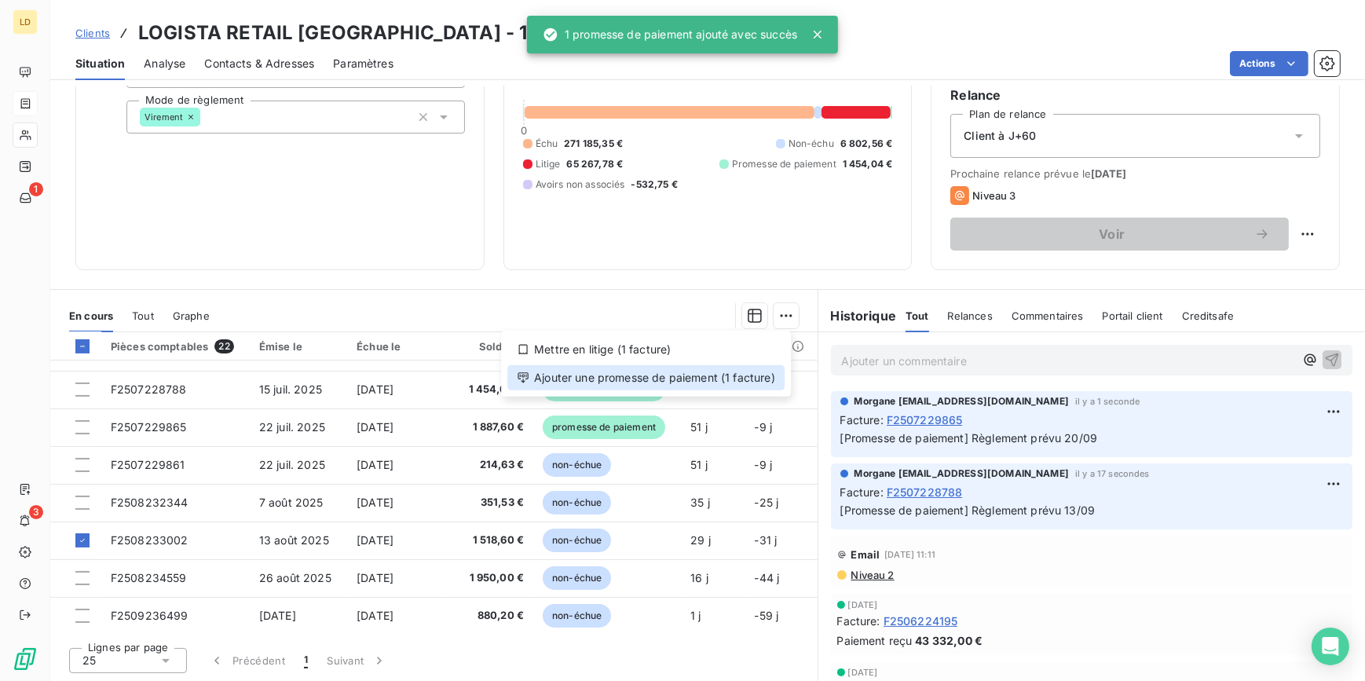
click at [738, 380] on div "Ajouter une promesse de paiement (1 facture)" at bounding box center [645, 377] width 277 height 25
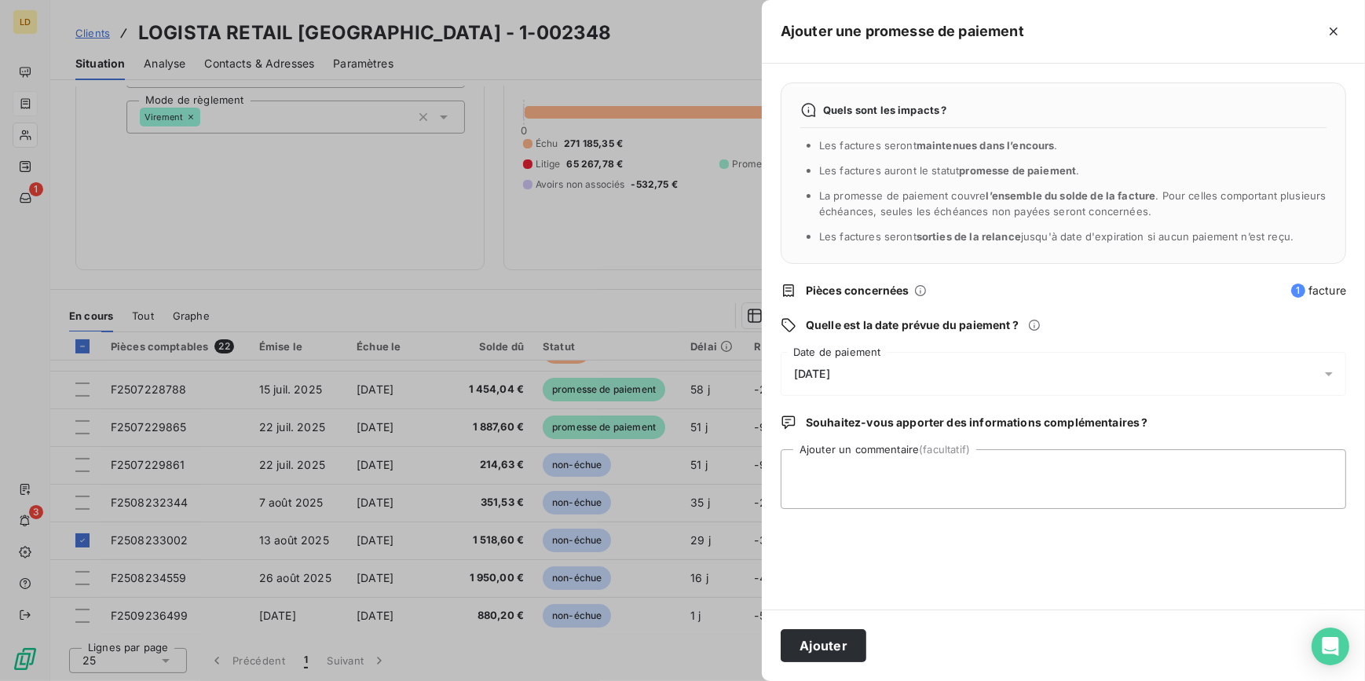
click at [809, 371] on span "[DATE]" at bounding box center [812, 374] width 36 height 13
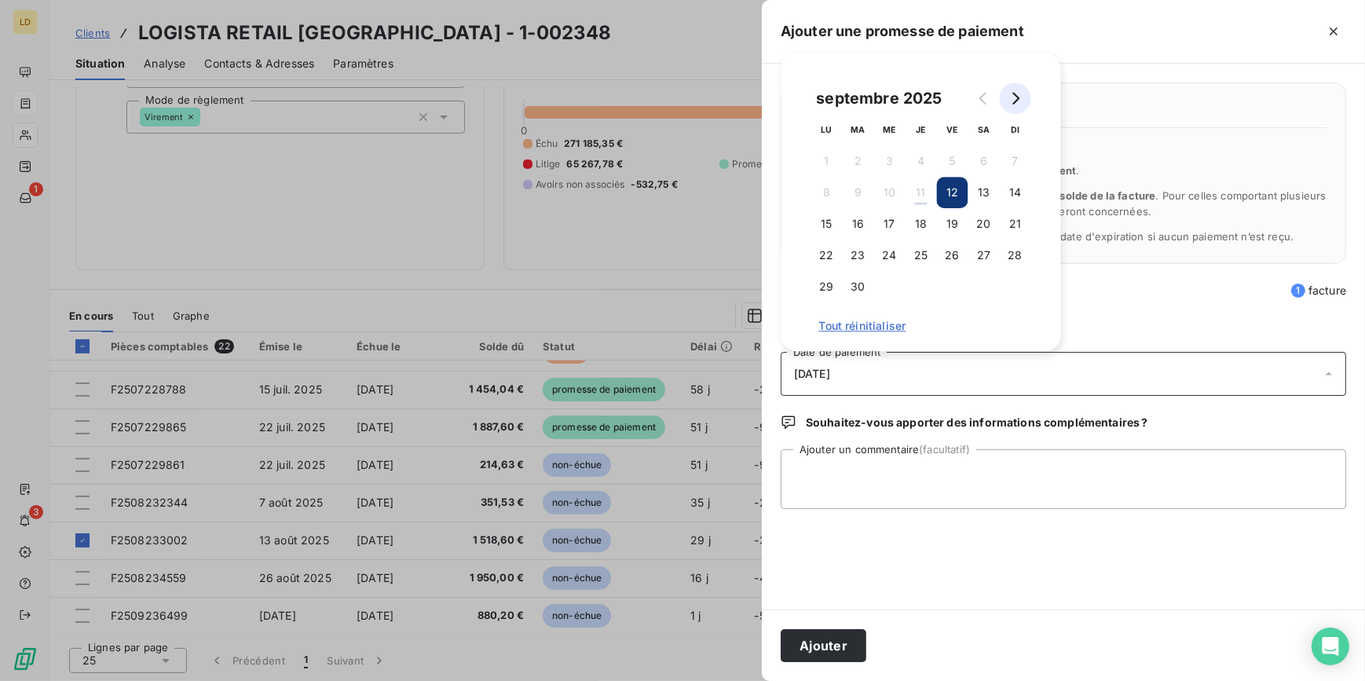
click at [1023, 93] on button "Go to next month" at bounding box center [1015, 97] width 31 height 31
click at [917, 220] on button "16" at bounding box center [921, 223] width 31 height 31
click at [849, 482] on textarea "Ajouter un commentaire (facultatif)" at bounding box center [1064, 479] width 566 height 60
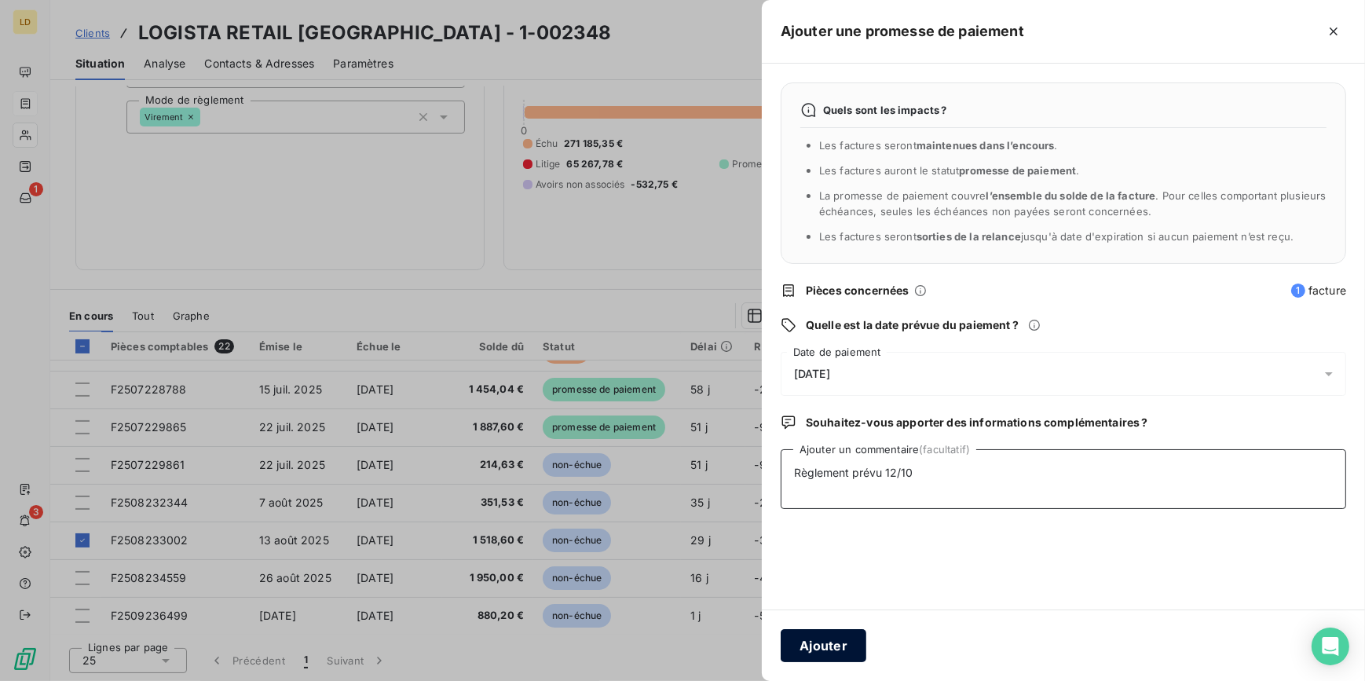
type textarea "Règlement prévu 12/10"
click at [846, 649] on button "Ajouter" at bounding box center [824, 645] width 86 height 33
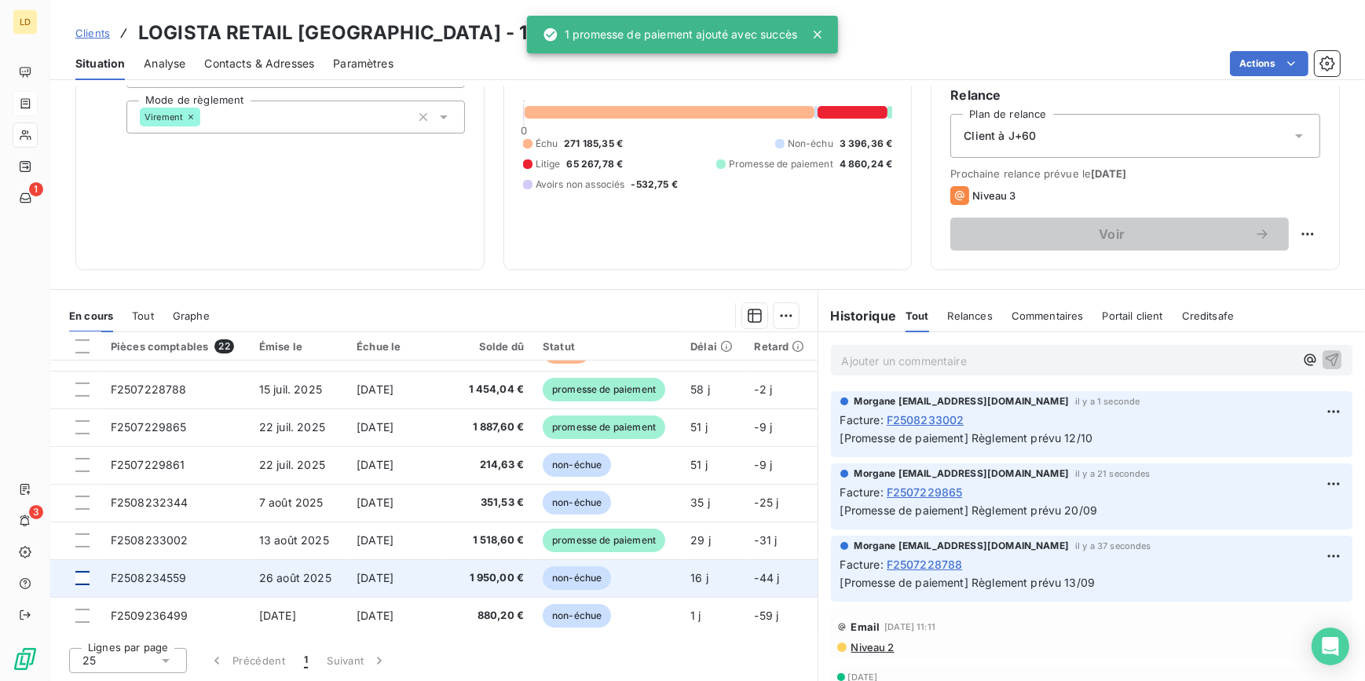
click at [86, 575] on div at bounding box center [82, 578] width 14 height 14
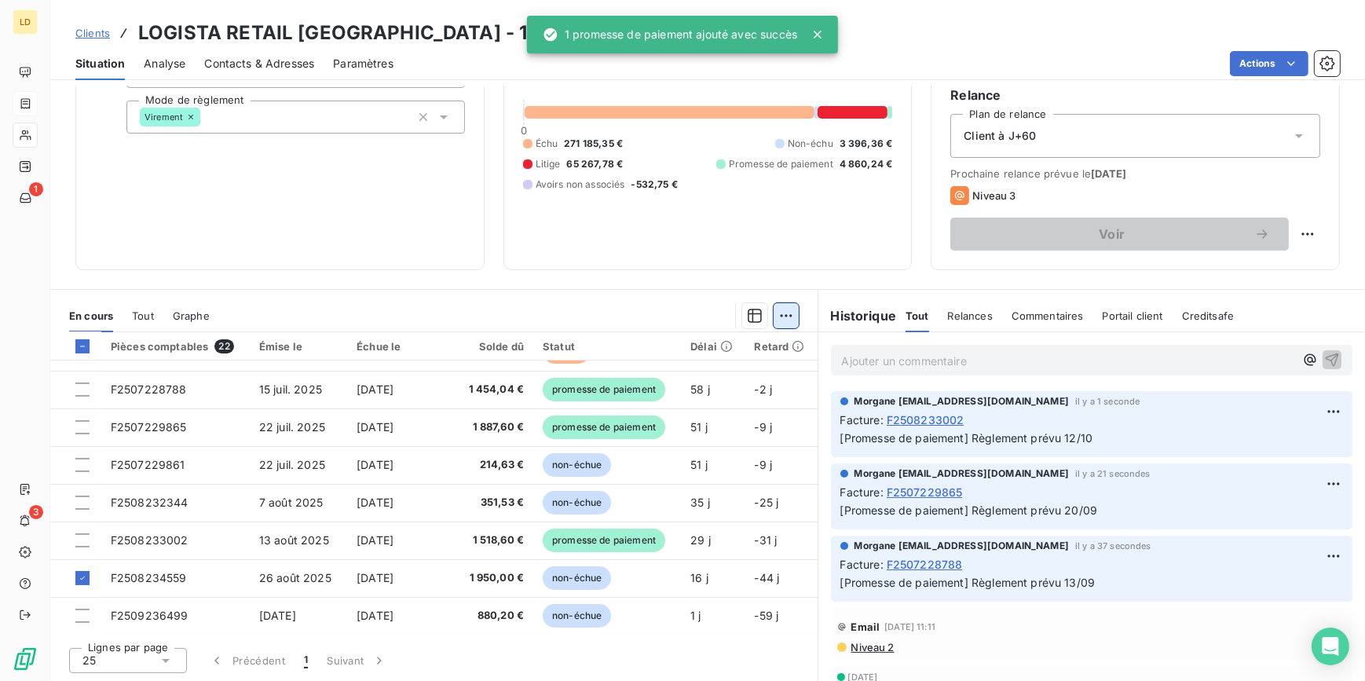
click at [782, 317] on html "LD 1 3 Clients LOGISTA RETAIL [GEOGRAPHIC_DATA] - 1-002348 Situation Analyse Co…" at bounding box center [682, 340] width 1365 height 681
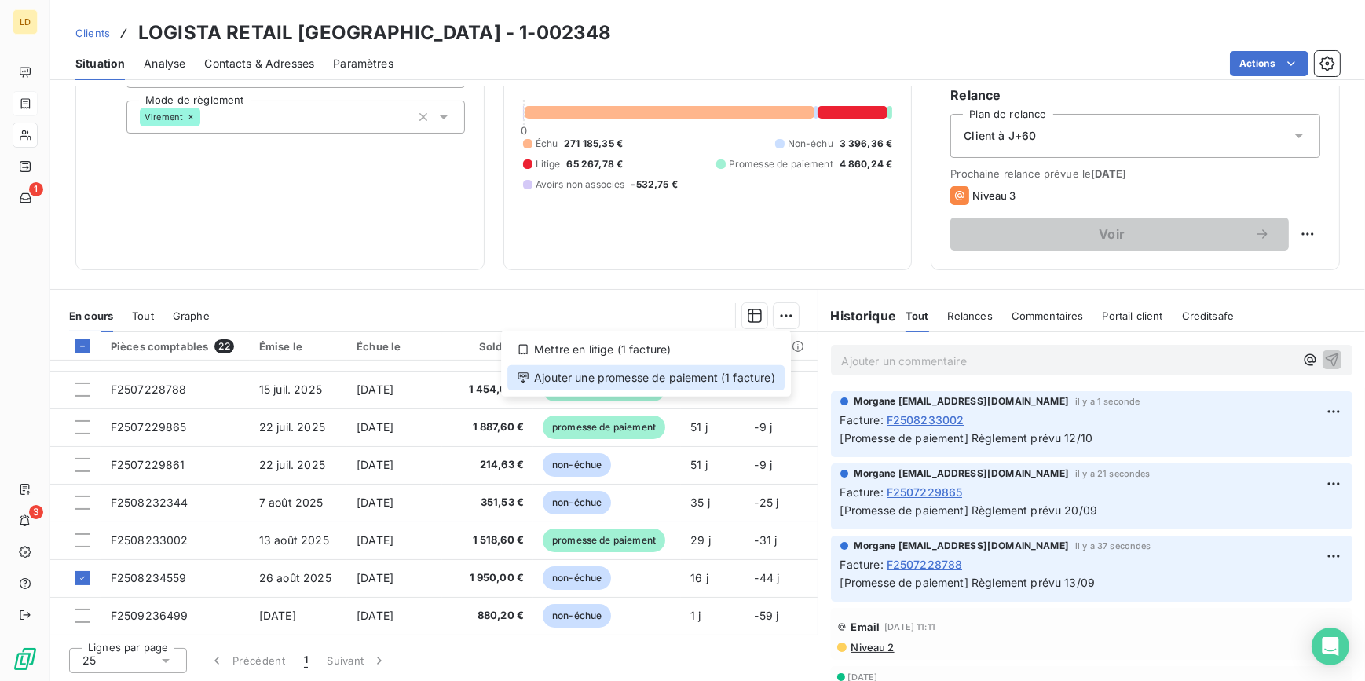
click at [747, 380] on div "Ajouter une promesse de paiement (1 facture)" at bounding box center [645, 377] width 277 height 25
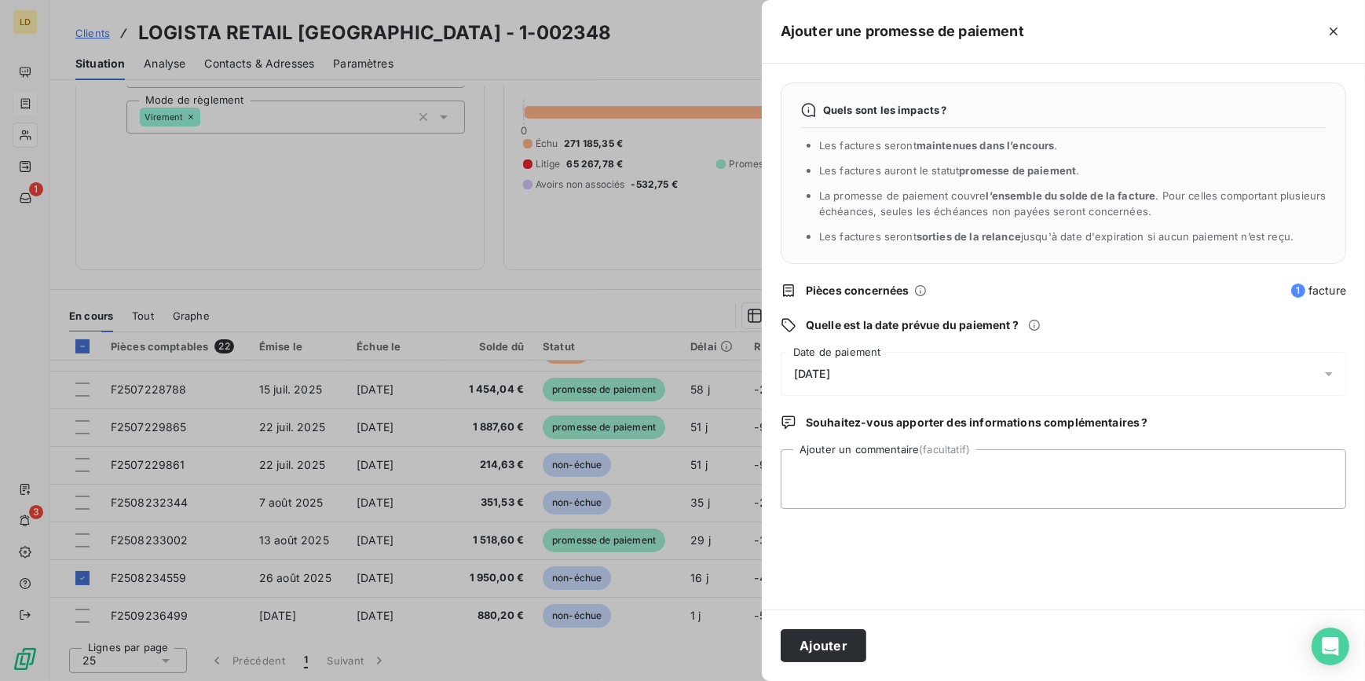
click at [851, 356] on div "[DATE]" at bounding box center [1064, 374] width 566 height 44
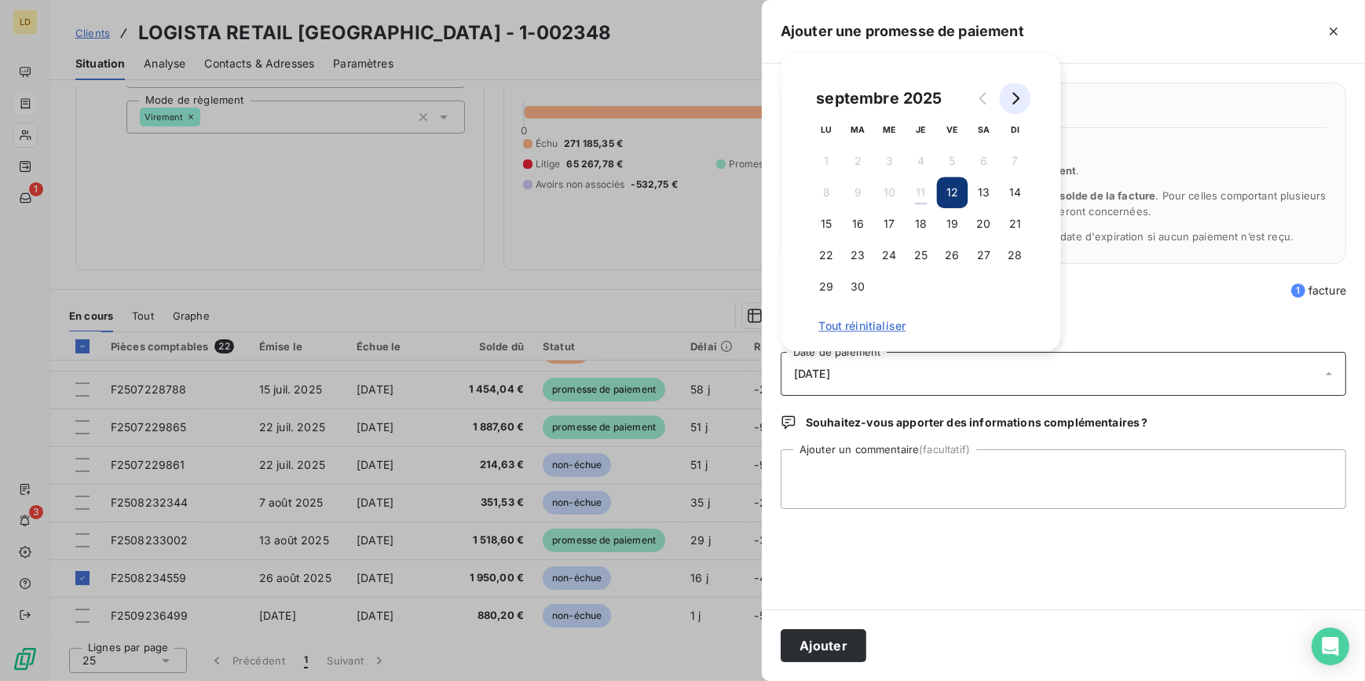
click at [1010, 97] on icon "Go to next month" at bounding box center [1015, 98] width 13 height 13
click at [880, 287] on button "29" at bounding box center [889, 286] width 31 height 31
click at [834, 471] on textarea "Ajouter un commentaire (facultatif)" at bounding box center [1064, 479] width 566 height 60
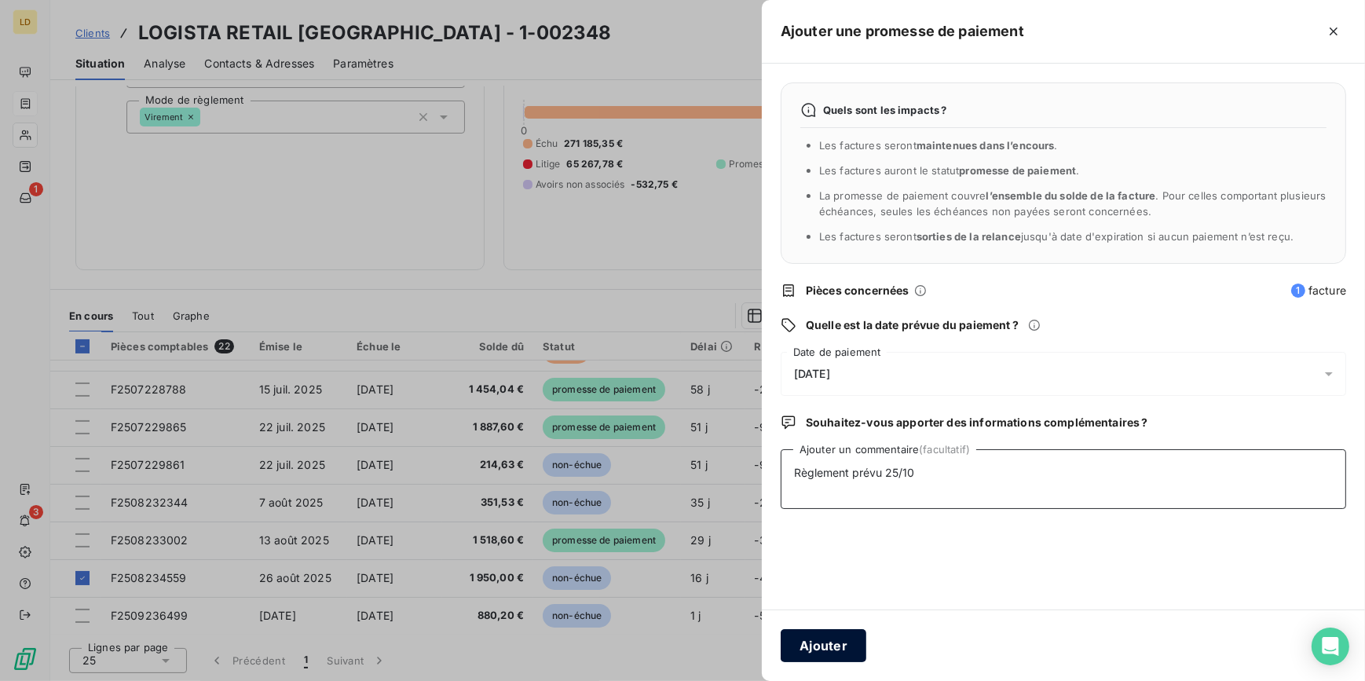
type textarea "Règlement prévu 25/10"
click at [832, 657] on button "Ajouter" at bounding box center [824, 645] width 86 height 33
